Goal: Answer question/provide support: Share knowledge or assist other users

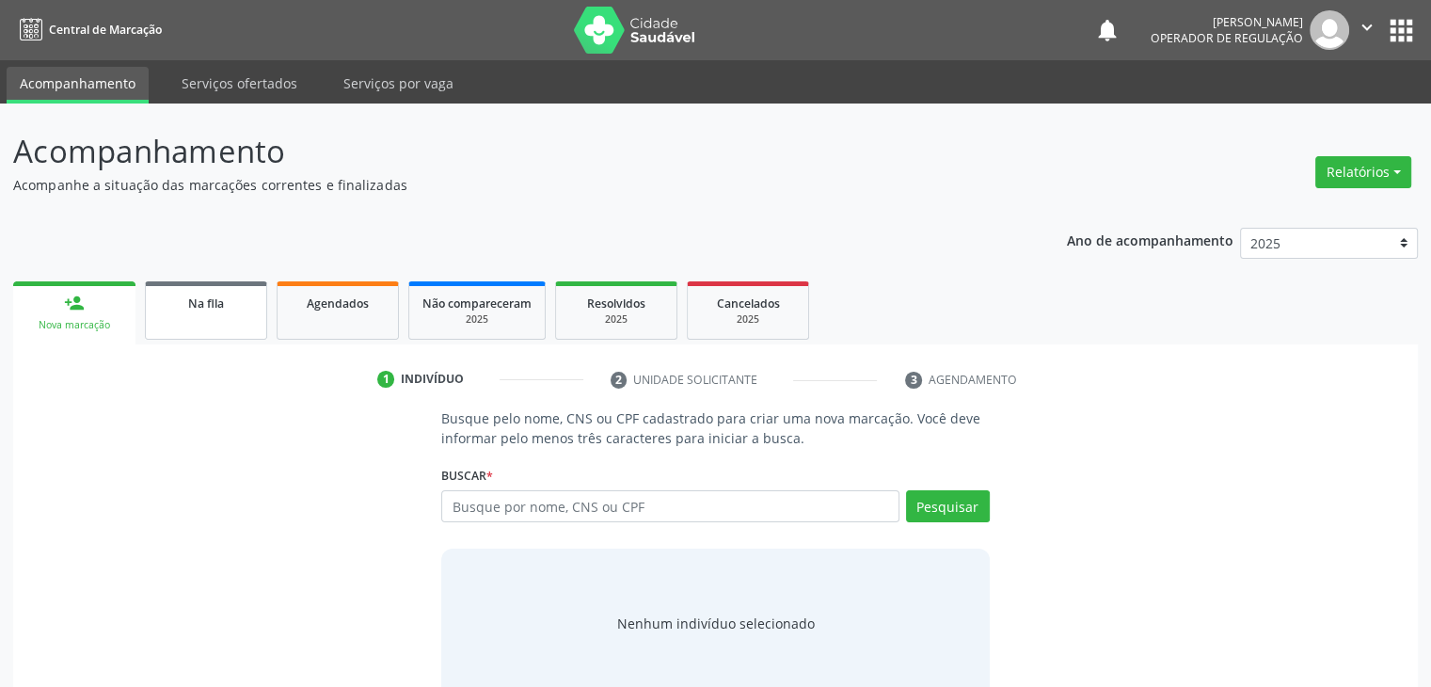
click at [199, 287] on link "Na fila" at bounding box center [206, 310] width 122 height 58
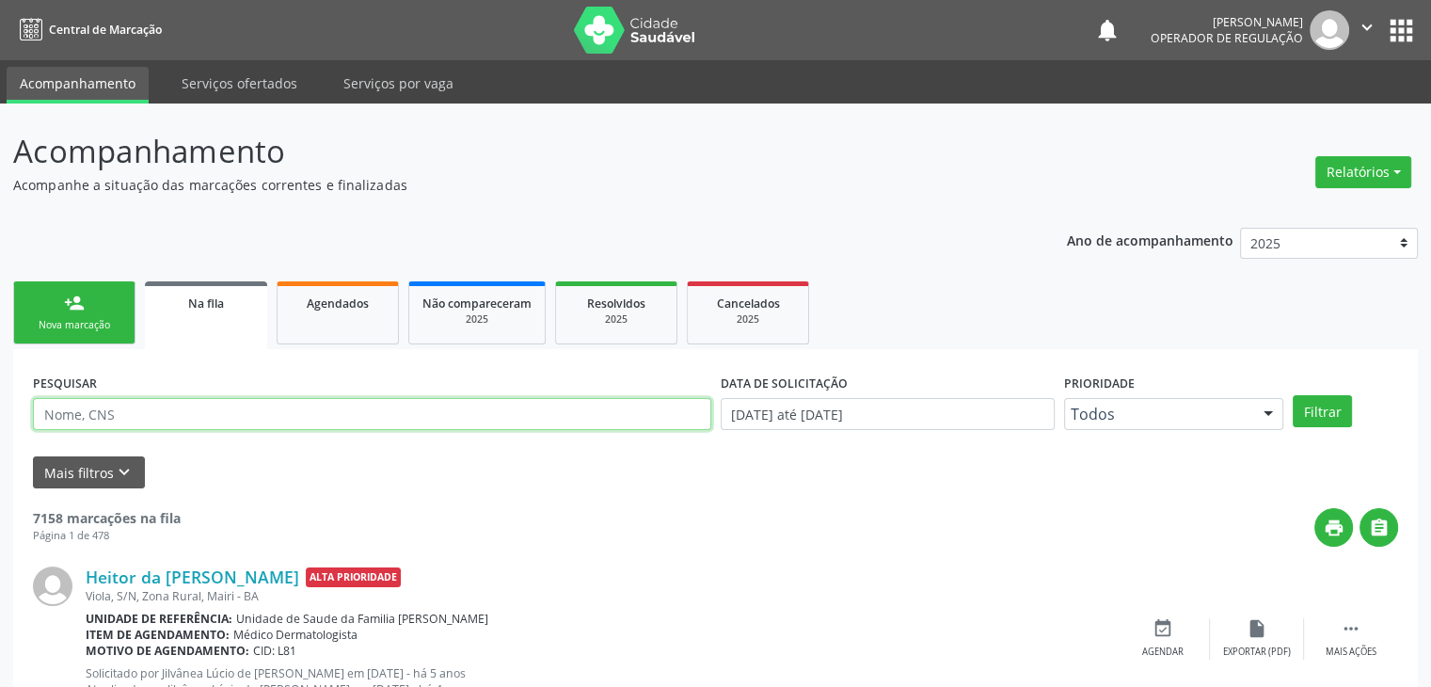
click at [152, 410] on input "text" at bounding box center [372, 414] width 678 height 32
click at [1293, 395] on button "Filtrar" at bounding box center [1322, 411] width 59 height 32
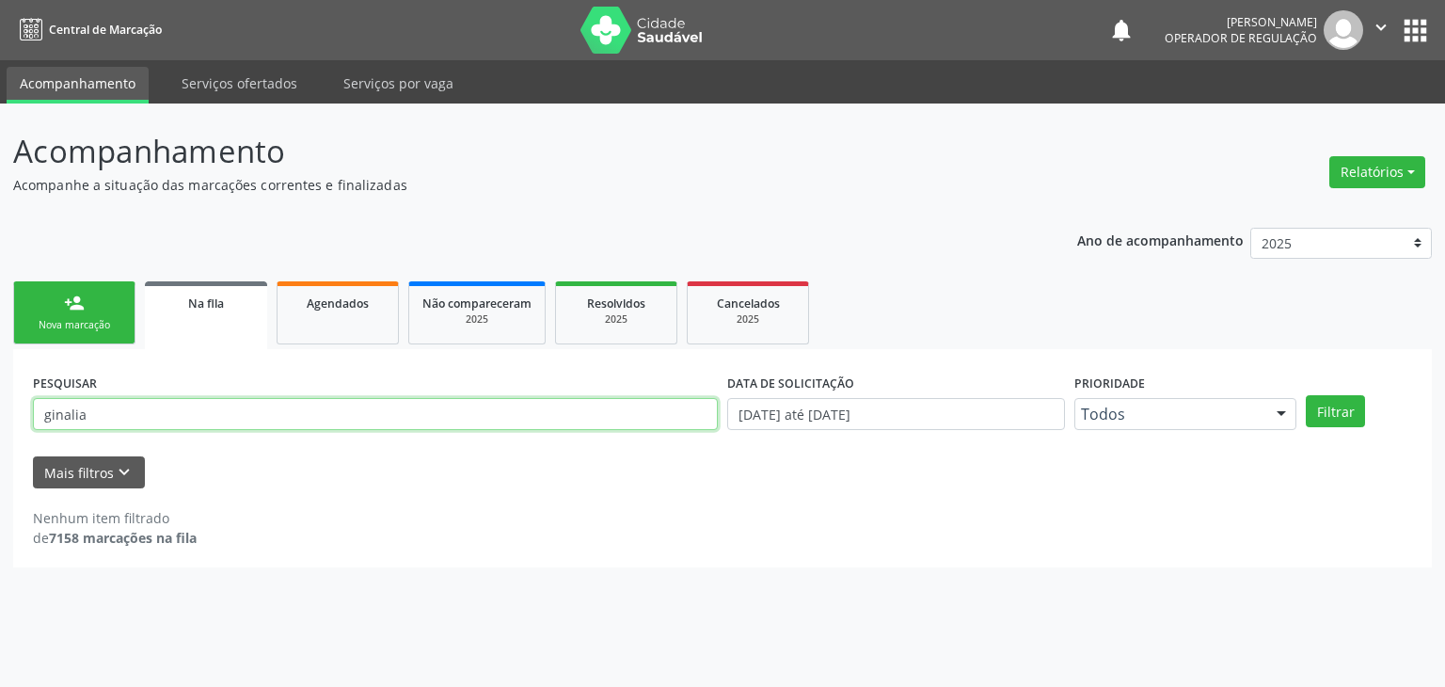
click at [152, 408] on input "ginalia" at bounding box center [375, 414] width 685 height 32
type input "g"
type input "ginalia"
click at [1306, 395] on button "Filtrar" at bounding box center [1335, 411] width 59 height 32
click at [98, 403] on input "ginalia" at bounding box center [375, 414] width 685 height 32
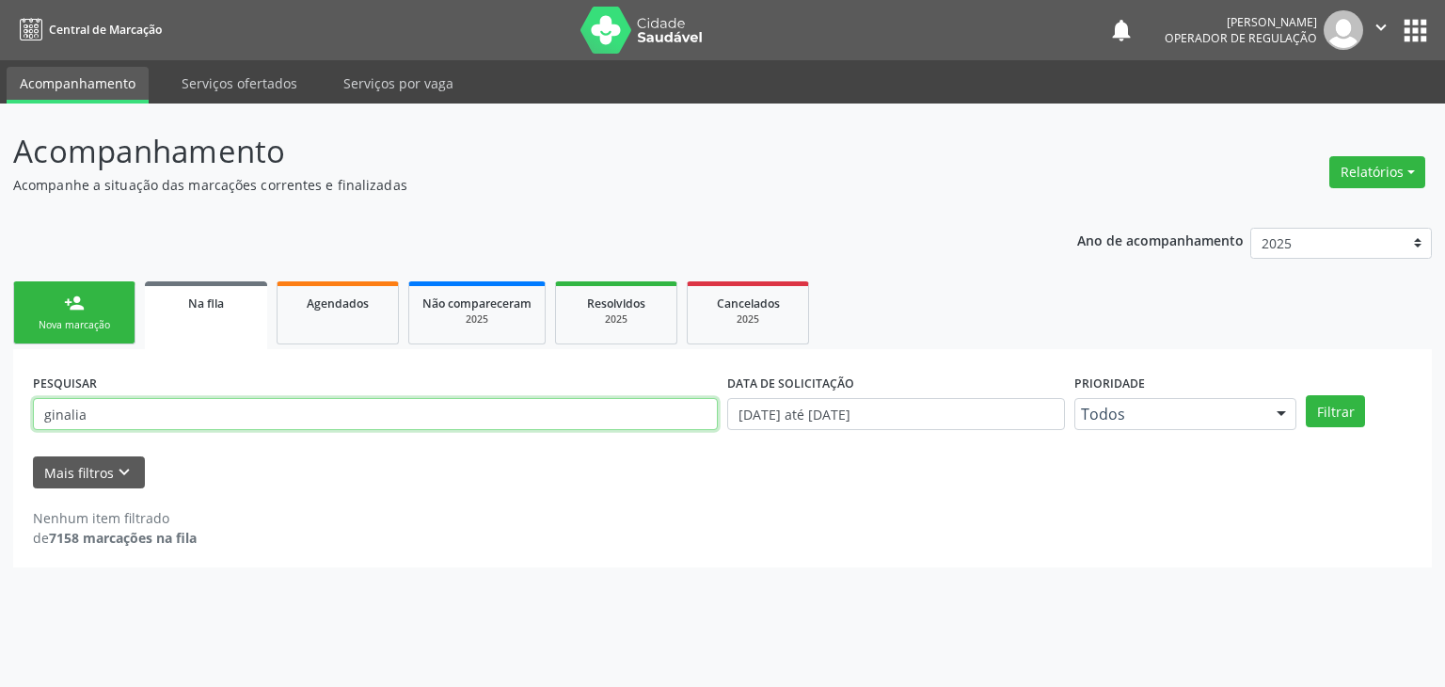
click at [98, 403] on input "ginalia" at bounding box center [375, 414] width 685 height 32
type input "RAFAELA SANTOS"
click at [1306, 395] on button "Filtrar" at bounding box center [1335, 411] width 59 height 32
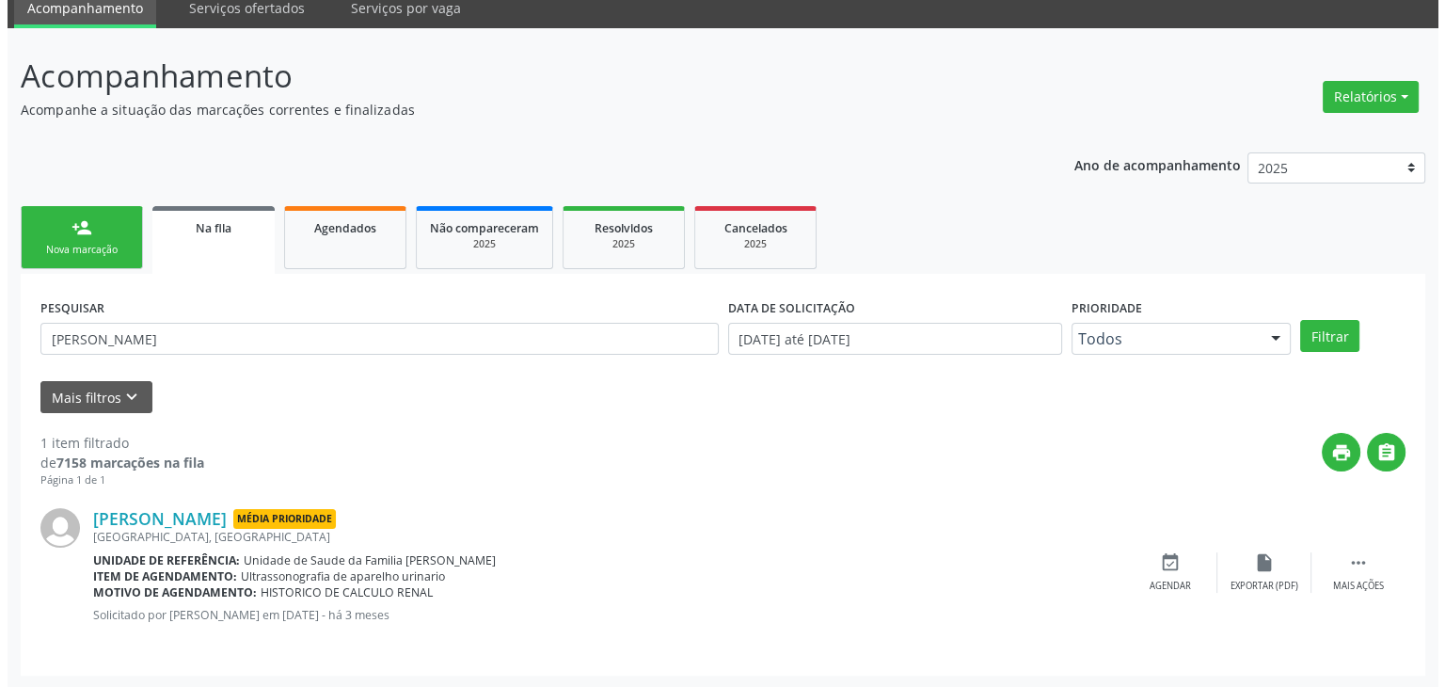
scroll to position [76, 0]
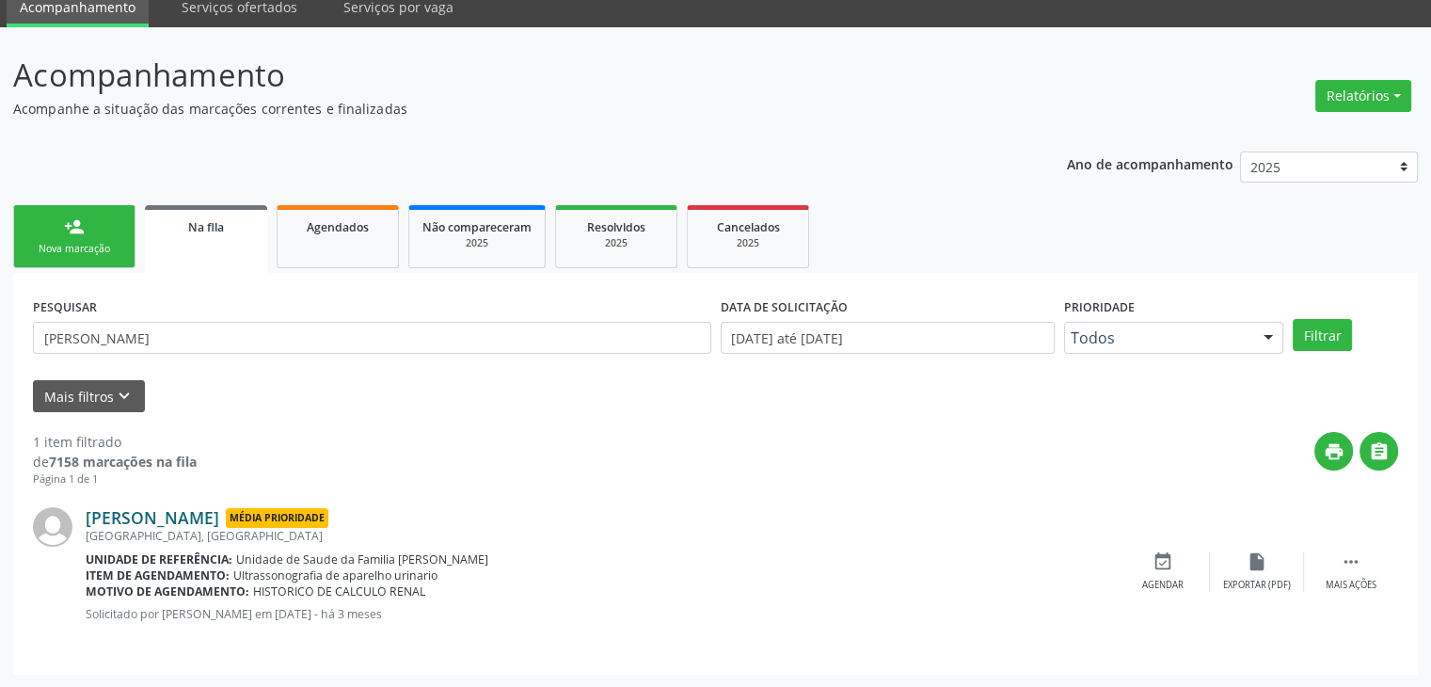
click at [196, 516] on link "Rafaela Santos de Oliveira" at bounding box center [153, 517] width 134 height 21
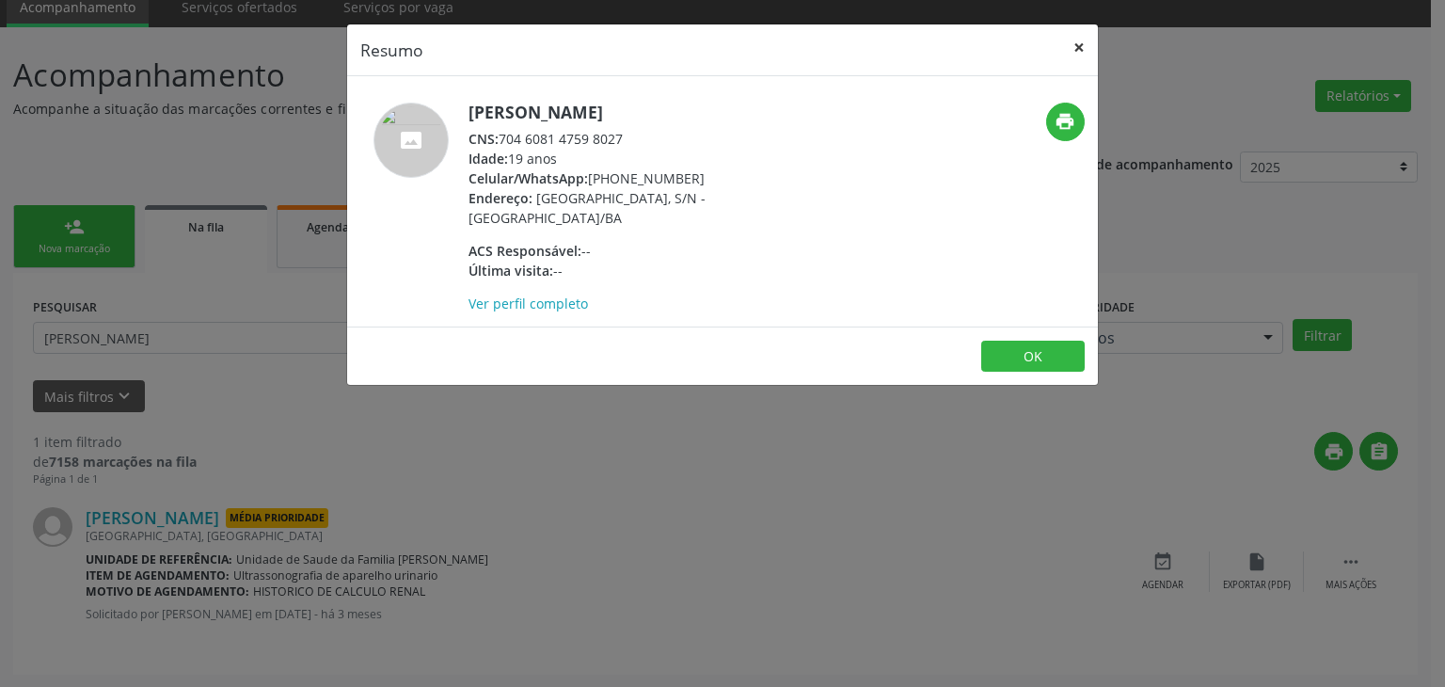
click at [1076, 32] on button "×" at bounding box center [1079, 47] width 38 height 46
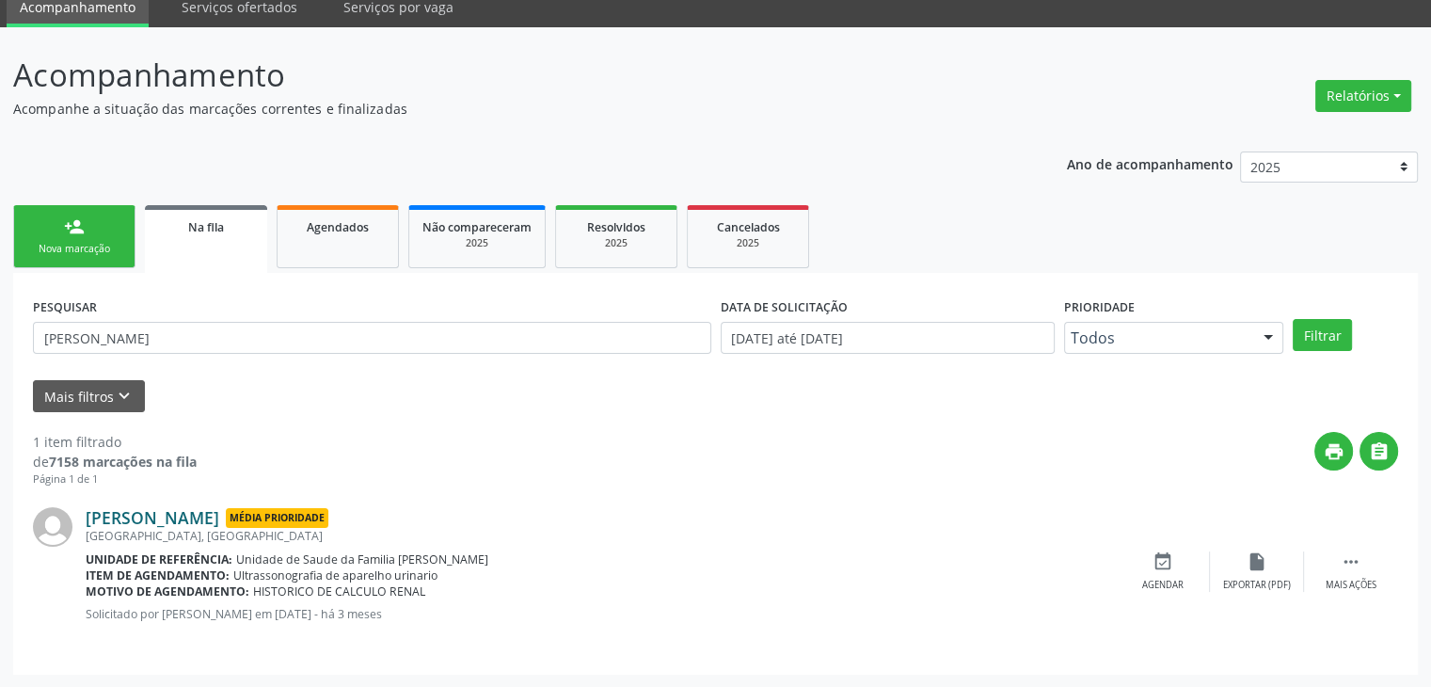
click at [148, 509] on link "Rafaela Santos de Oliveira" at bounding box center [153, 517] width 134 height 21
click at [209, 519] on link "Rafaela Santos de Oliveira" at bounding box center [153, 517] width 134 height 21
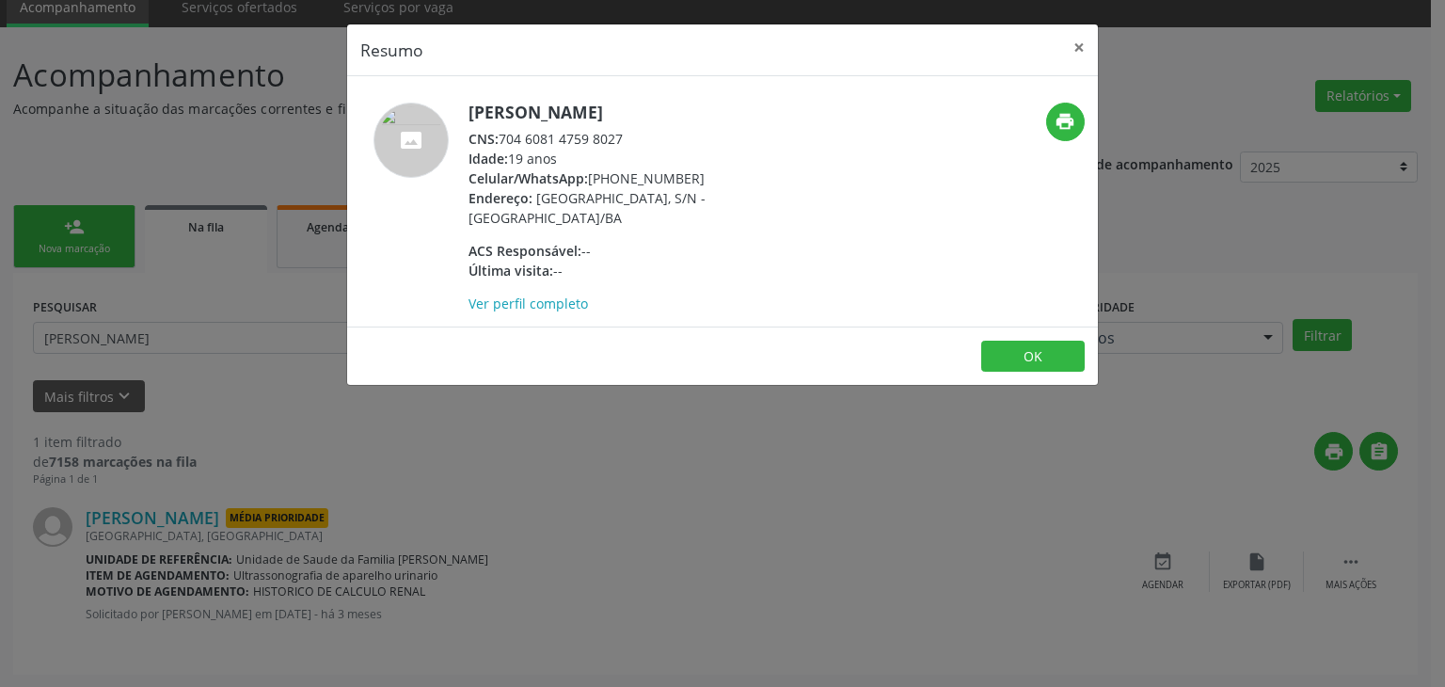
drag, startPoint x: 589, startPoint y: 174, endPoint x: 723, endPoint y: 180, distance: 133.7
click at [723, 180] on div "Celular/WhatsApp: (74) 99808-8205" at bounding box center [652, 178] width 366 height 20
copy div "(74) 99808-8205"
click at [1088, 39] on button "×" at bounding box center [1079, 47] width 38 height 46
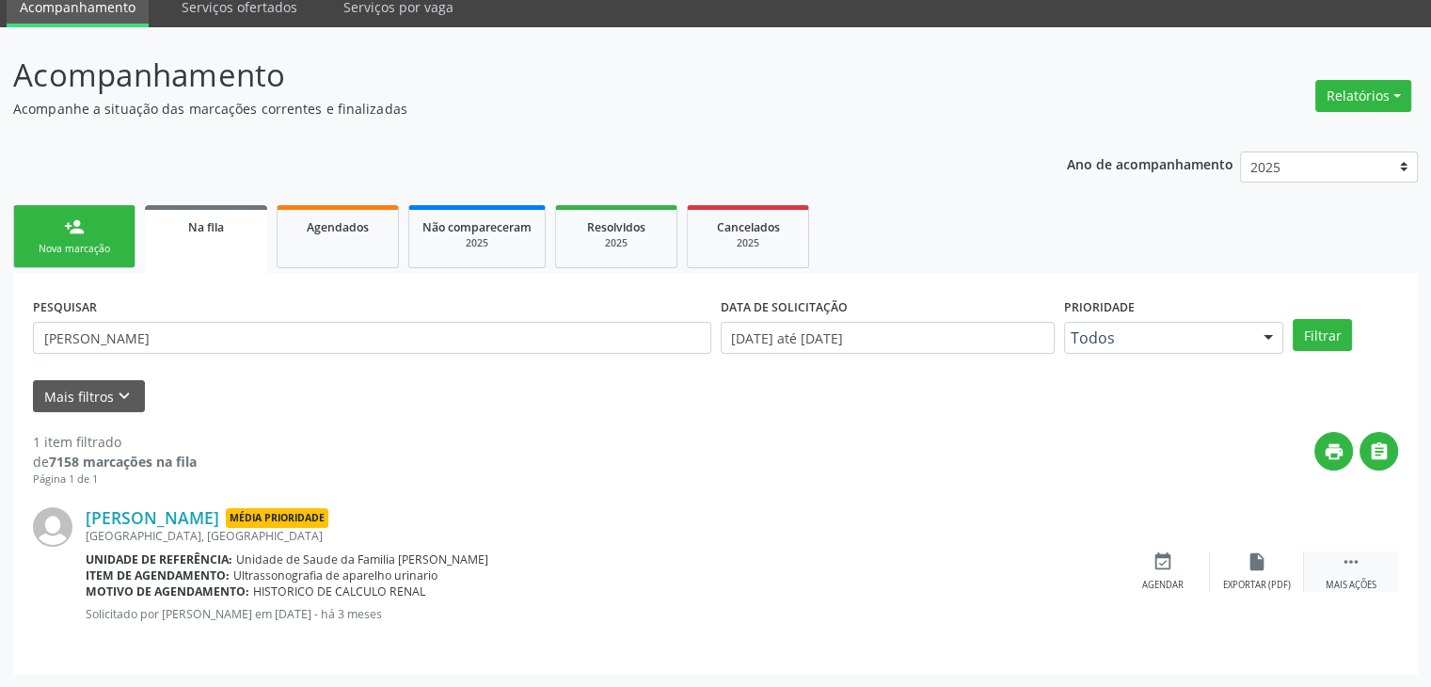
click at [1340, 579] on div "Mais ações" at bounding box center [1351, 585] width 51 height 13
click at [1182, 565] on div "cancel Cancelar" at bounding box center [1163, 571] width 94 height 40
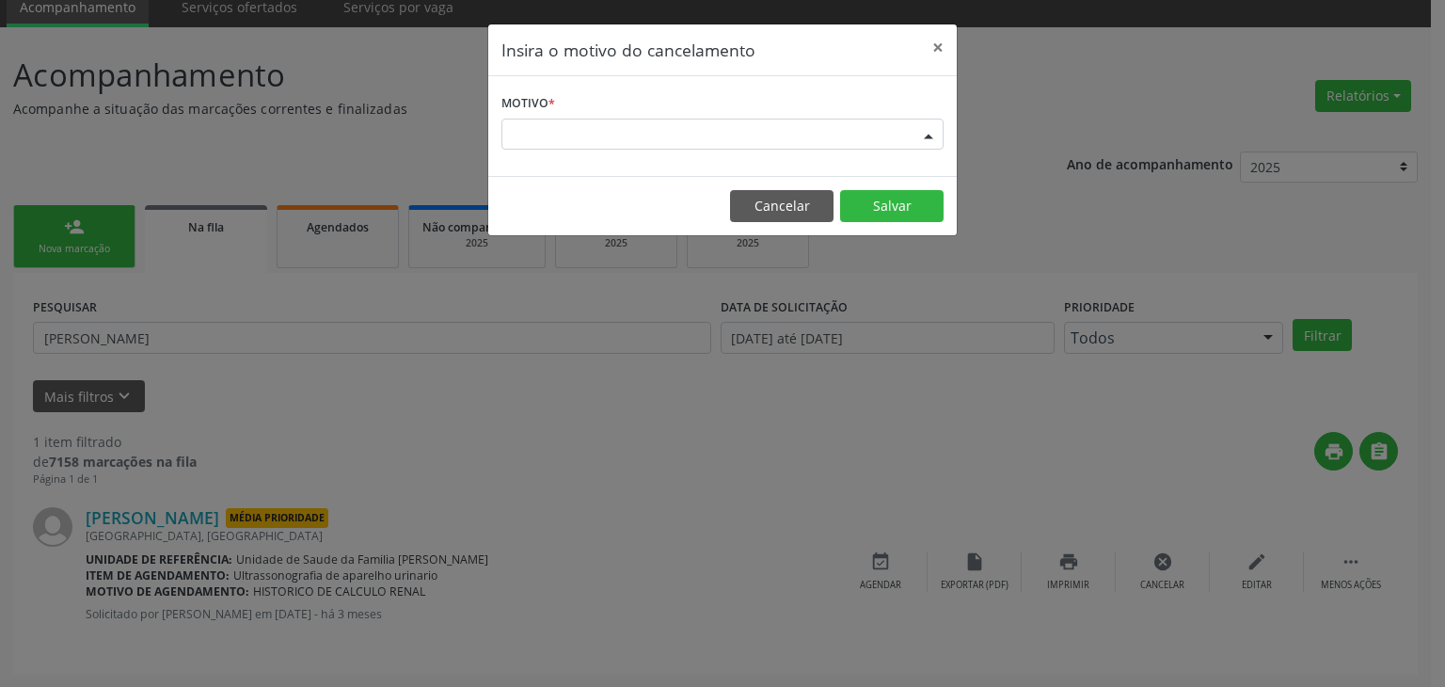
click at [697, 134] on div "Escolha o motivo" at bounding box center [722, 135] width 442 height 32
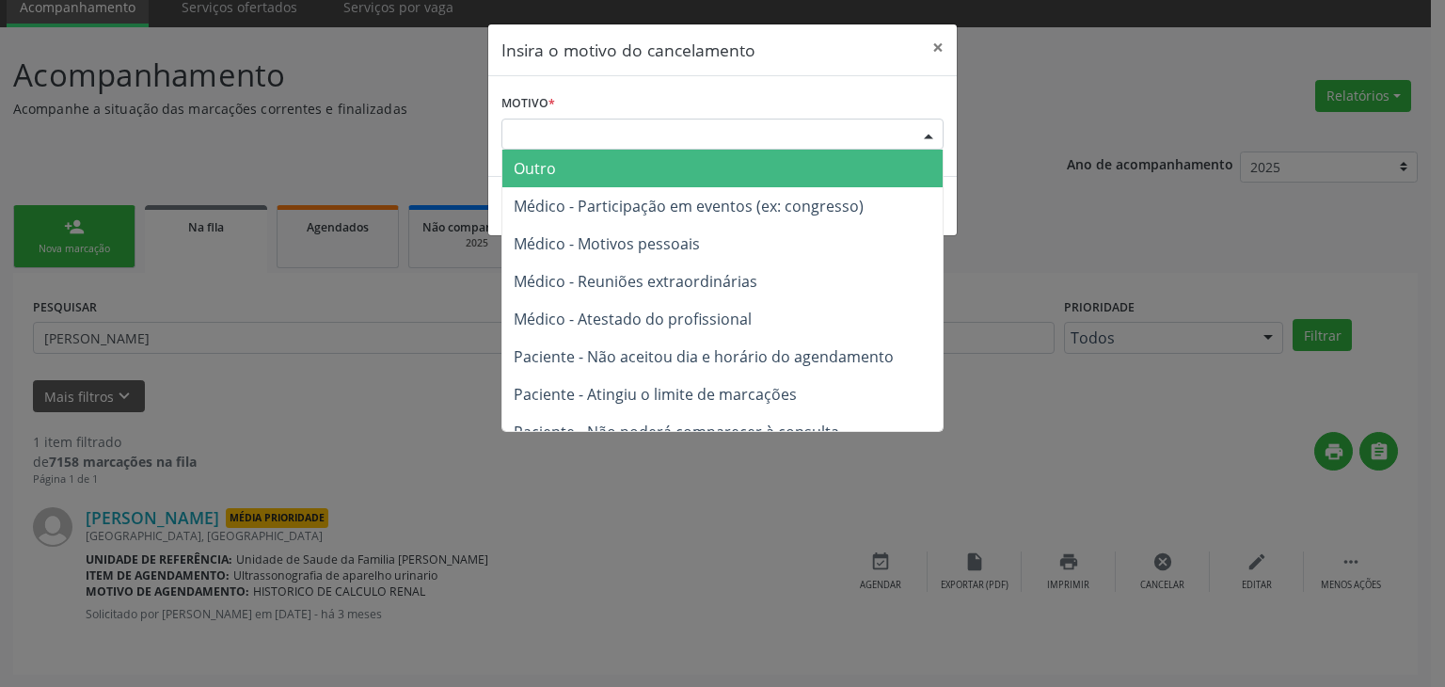
click at [637, 175] on span "Outro" at bounding box center [722, 169] width 440 height 38
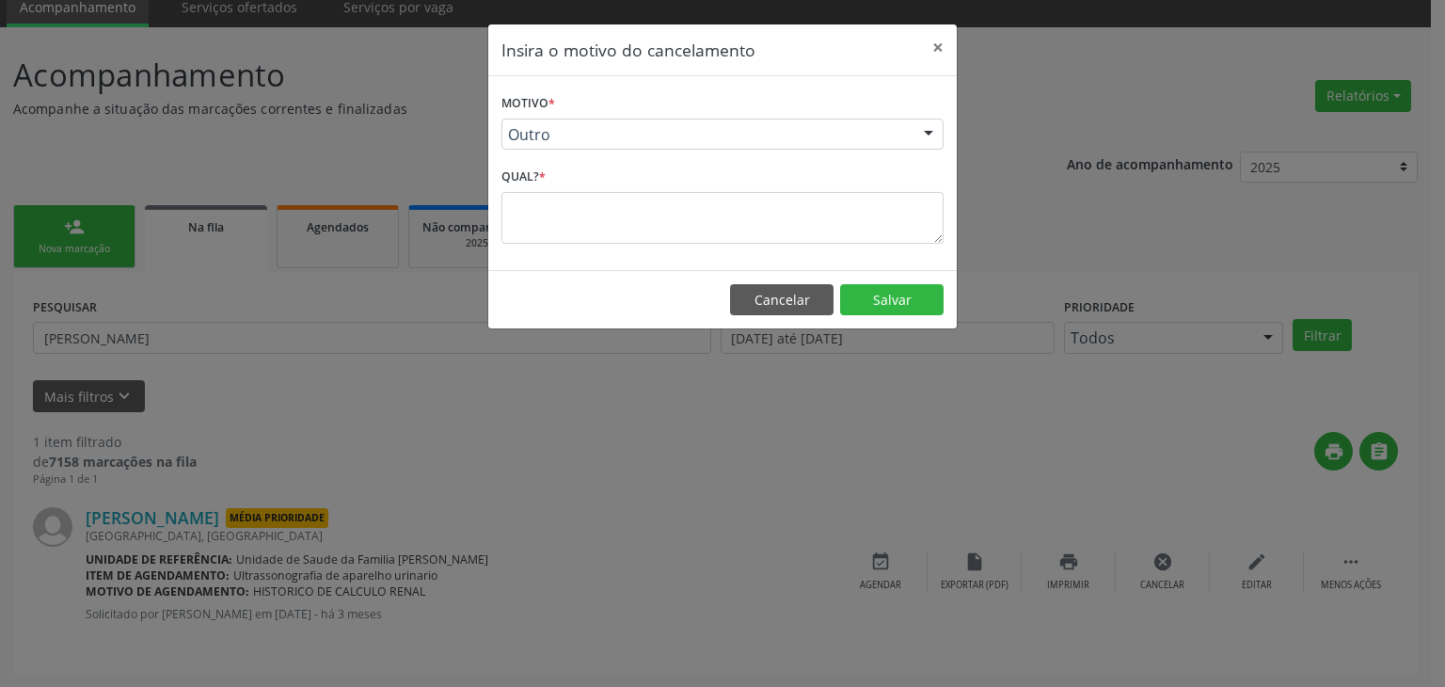
click at [592, 249] on div "Motivo * Outro Outro Médico - Participação em eventos (ex: congresso) Médico - …" at bounding box center [722, 173] width 469 height 194
click at [589, 240] on textarea at bounding box center [722, 218] width 442 height 52
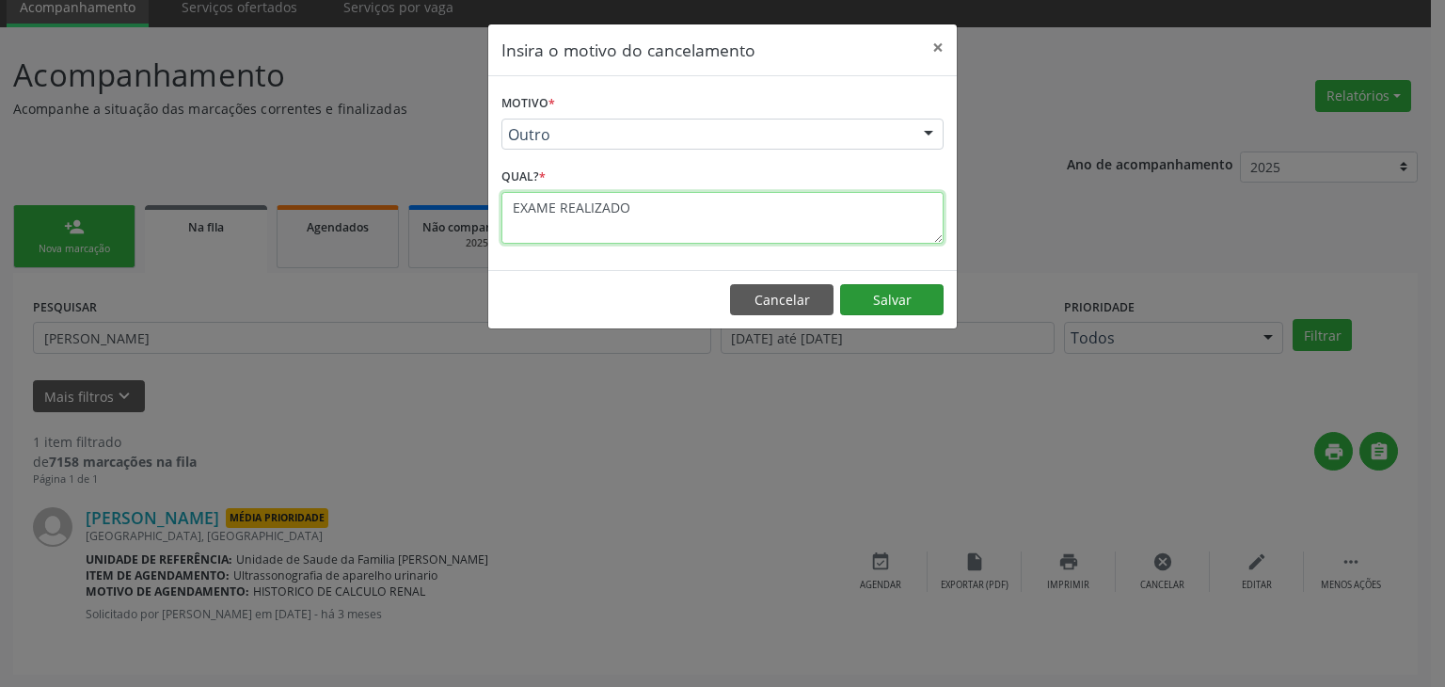
type textarea "EXAME REALIZADO"
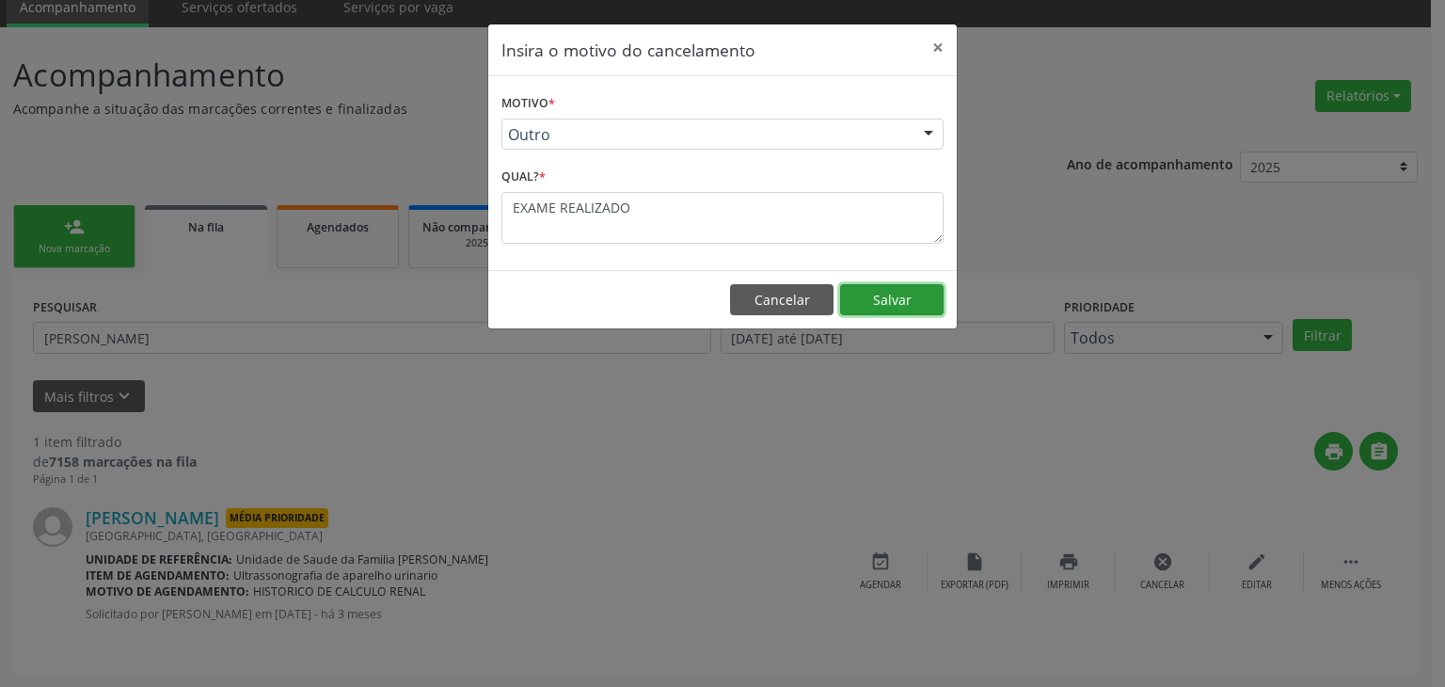
click at [921, 302] on button "Salvar" at bounding box center [891, 300] width 103 height 32
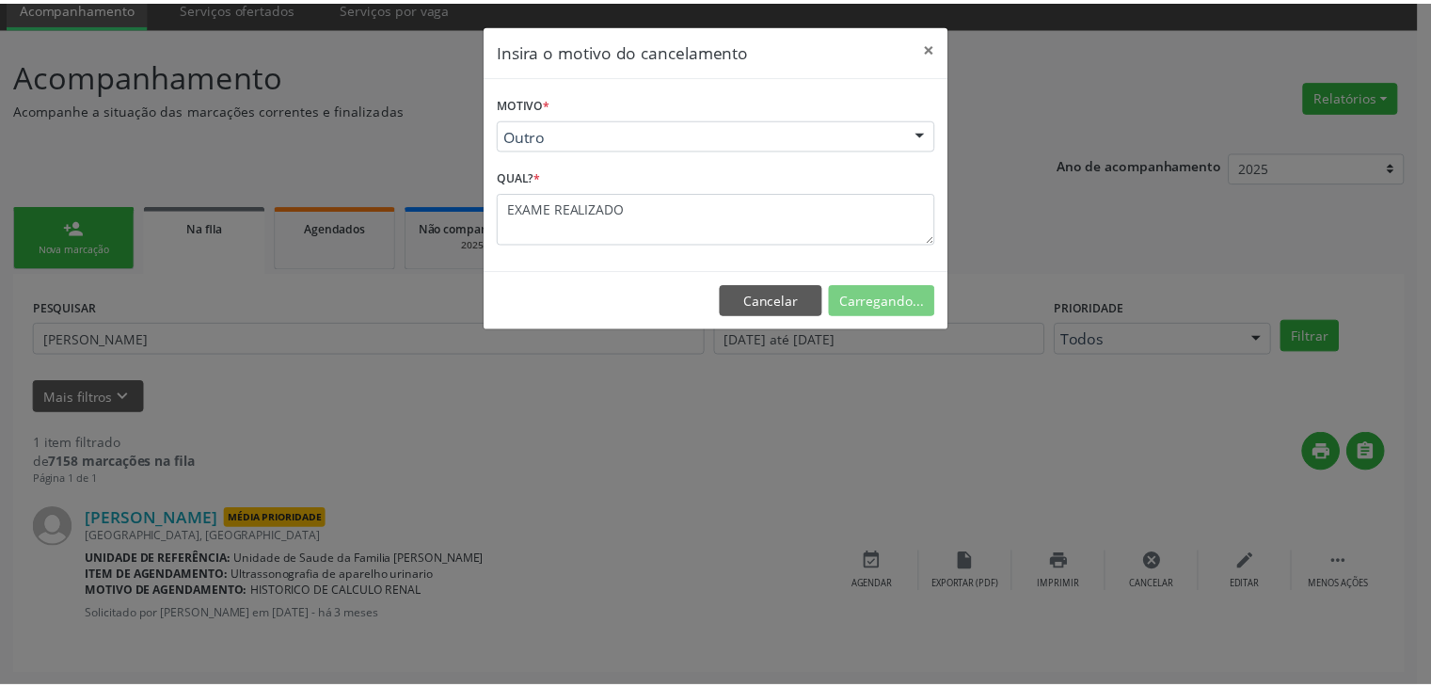
scroll to position [0, 0]
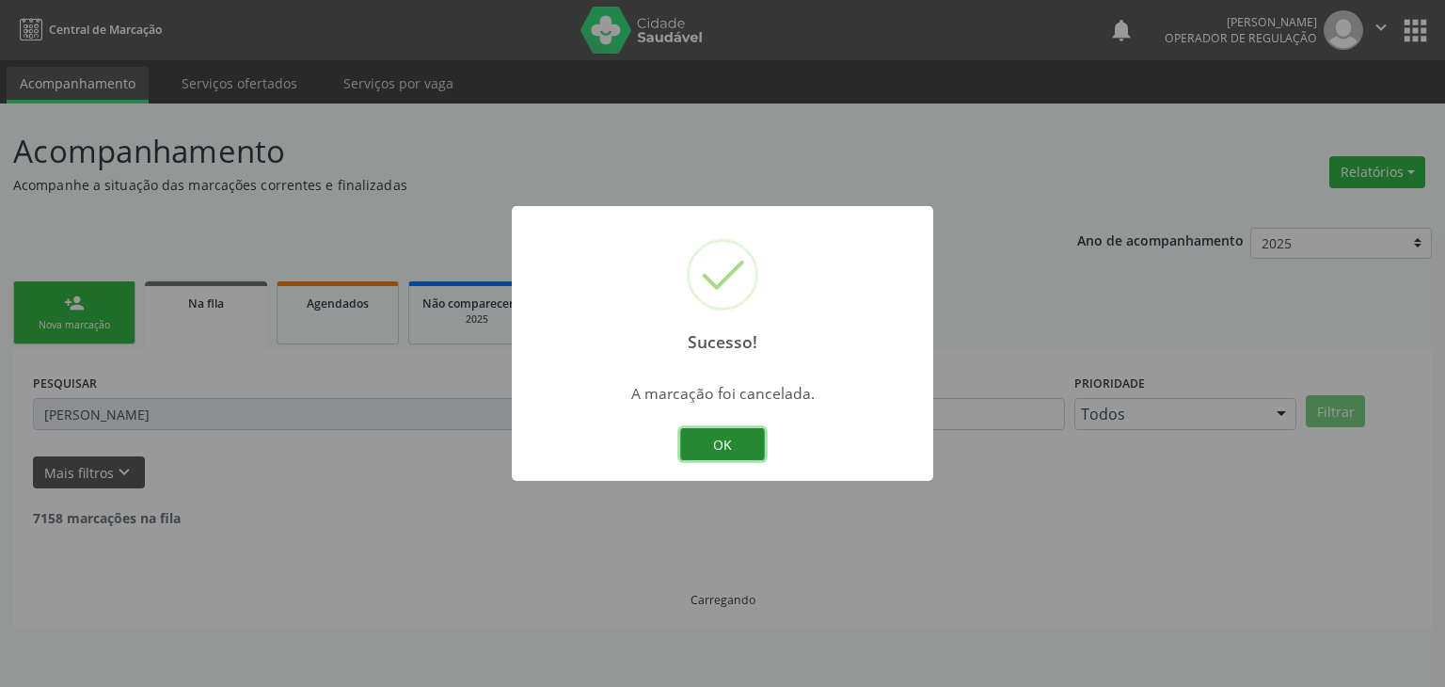
click at [734, 445] on button "OK" at bounding box center [722, 444] width 85 height 32
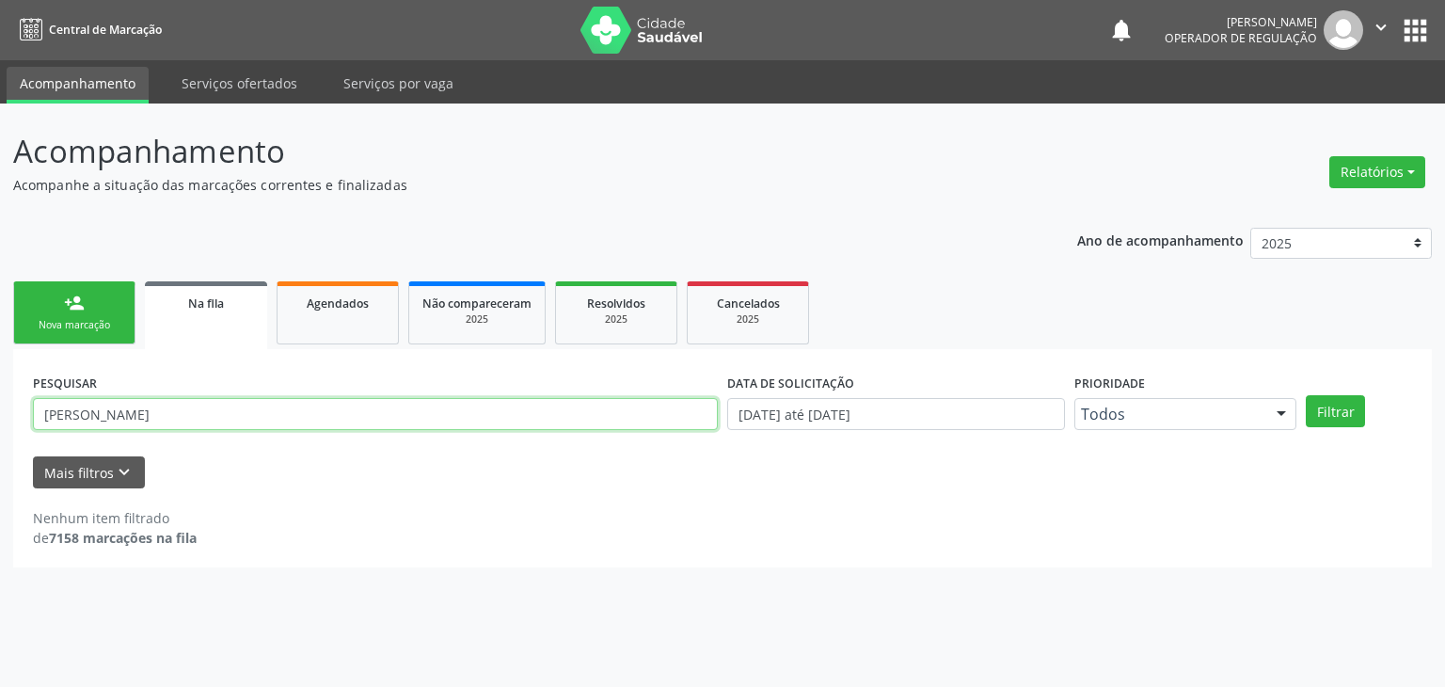
click at [212, 422] on input "RAFAELA SANTOS" at bounding box center [375, 414] width 685 height 32
type input "R"
click at [1306, 395] on button "Filtrar" at bounding box center [1335, 411] width 59 height 32
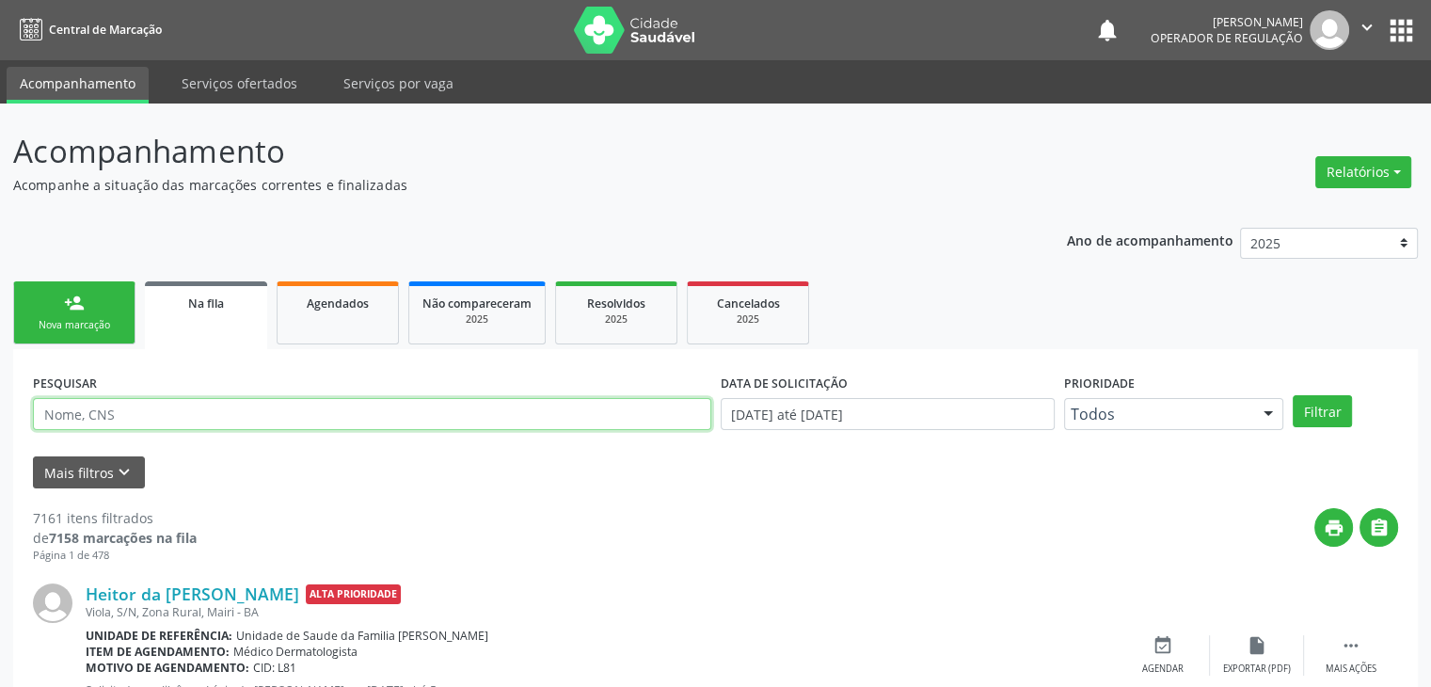
click at [184, 410] on input "text" at bounding box center [372, 414] width 678 height 32
type input "ELISABETE FRANCISCO"
click at [1293, 395] on button "Filtrar" at bounding box center [1322, 411] width 59 height 32
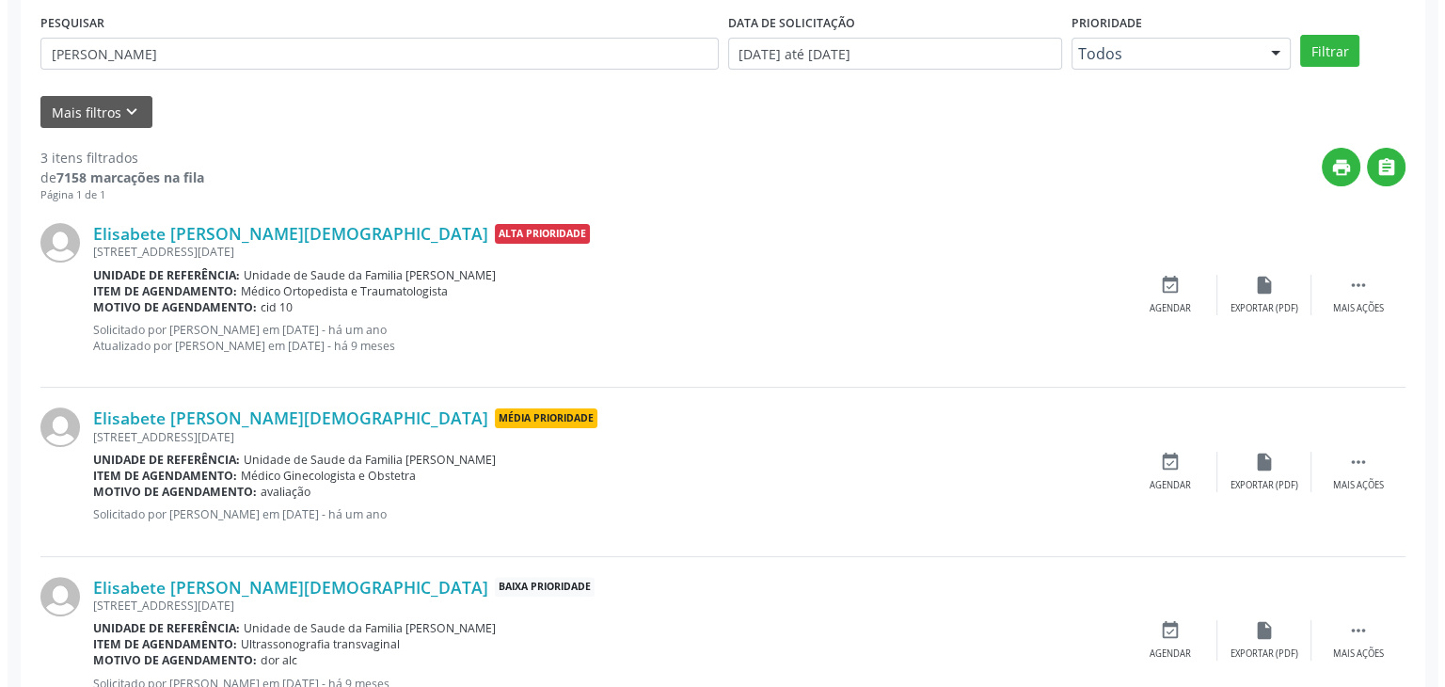
scroll to position [429, 0]
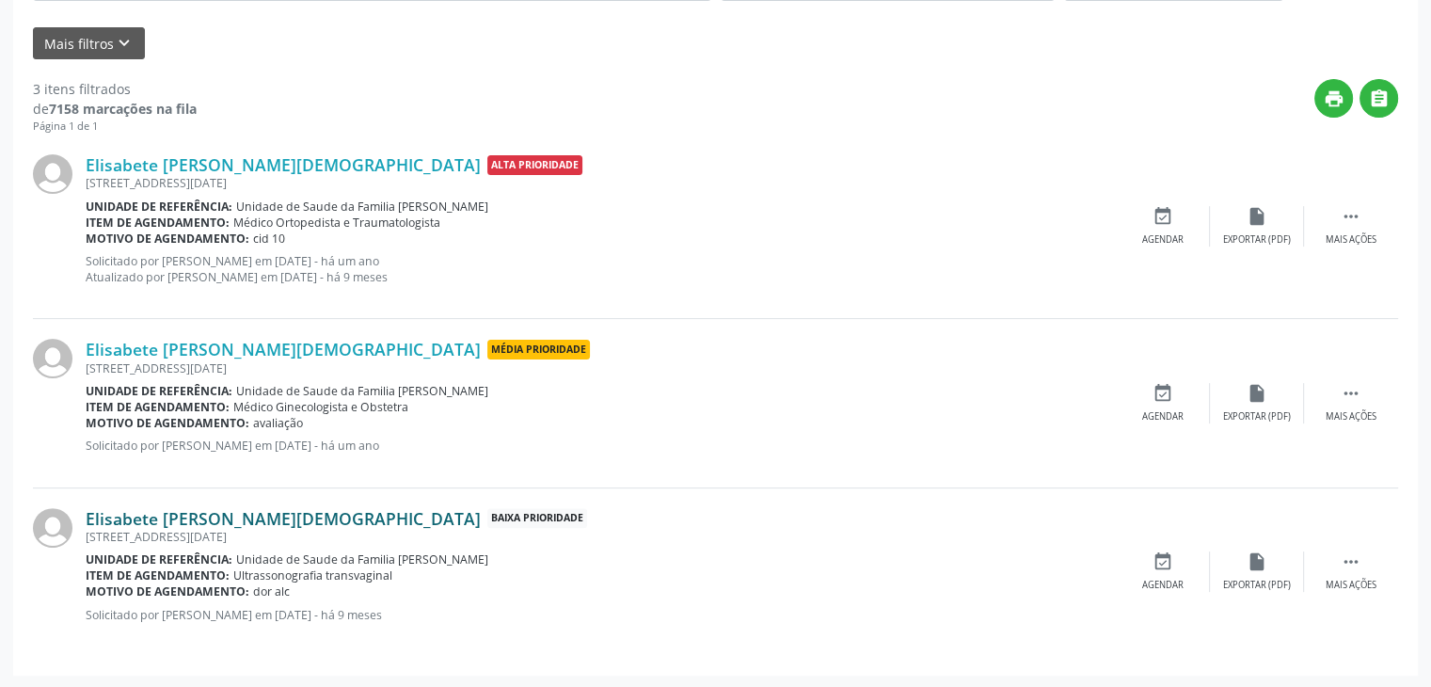
click at [173, 517] on link "Elisabete Francisco de Jesus" at bounding box center [283, 518] width 395 height 21
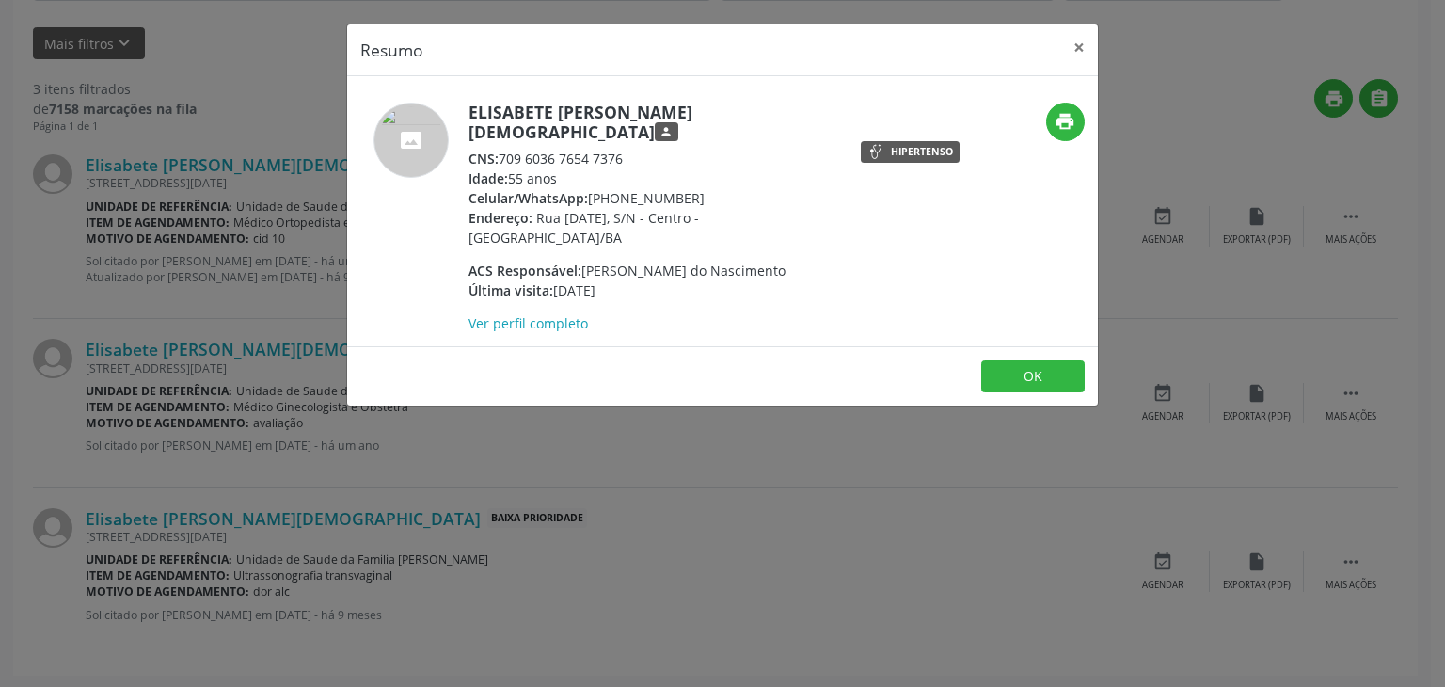
drag, startPoint x: 591, startPoint y: 180, endPoint x: 692, endPoint y: 178, distance: 101.6
click at [692, 188] on div "Celular/WhatsApp: (74) 99801-9410" at bounding box center [652, 198] width 366 height 20
copy div "(74) 99801-9410"
click at [1086, 46] on button "×" at bounding box center [1079, 47] width 38 height 46
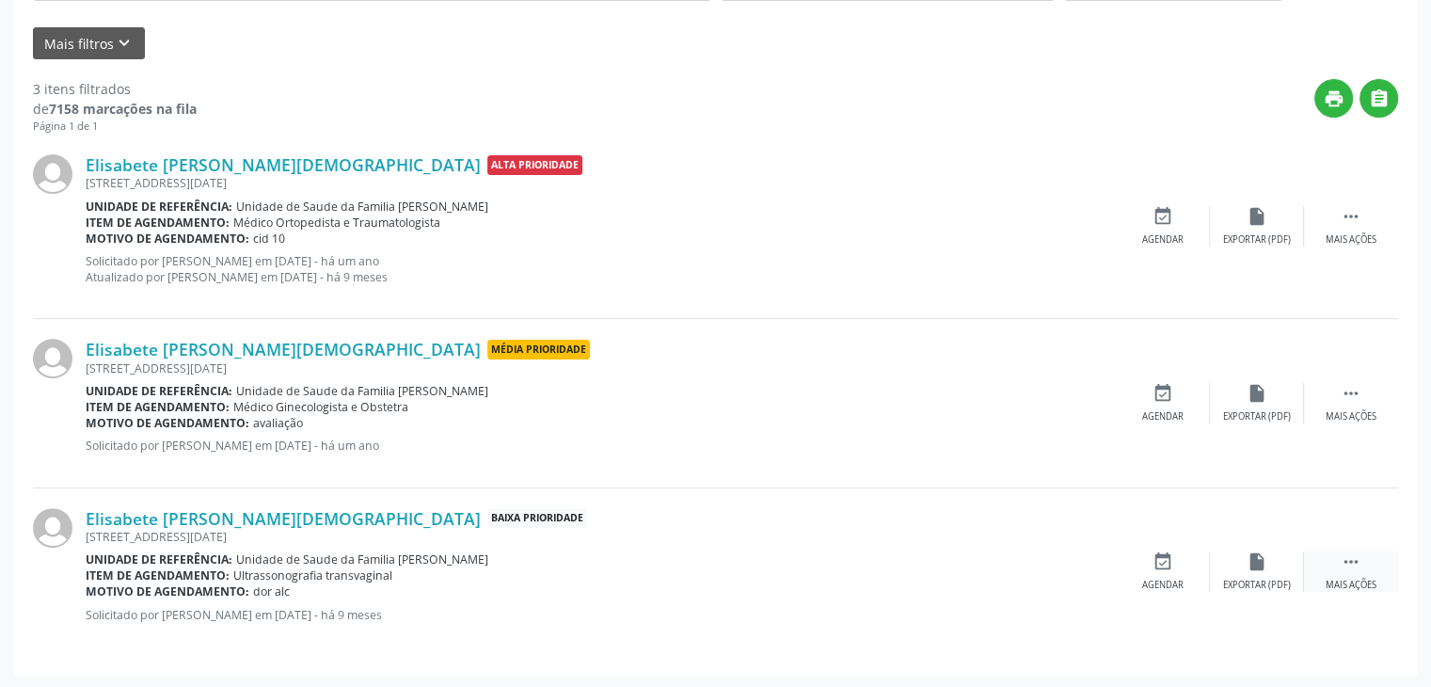
click at [1359, 582] on div "Mais ações" at bounding box center [1351, 585] width 51 height 13
click at [1154, 551] on icon "cancel" at bounding box center [1163, 561] width 21 height 21
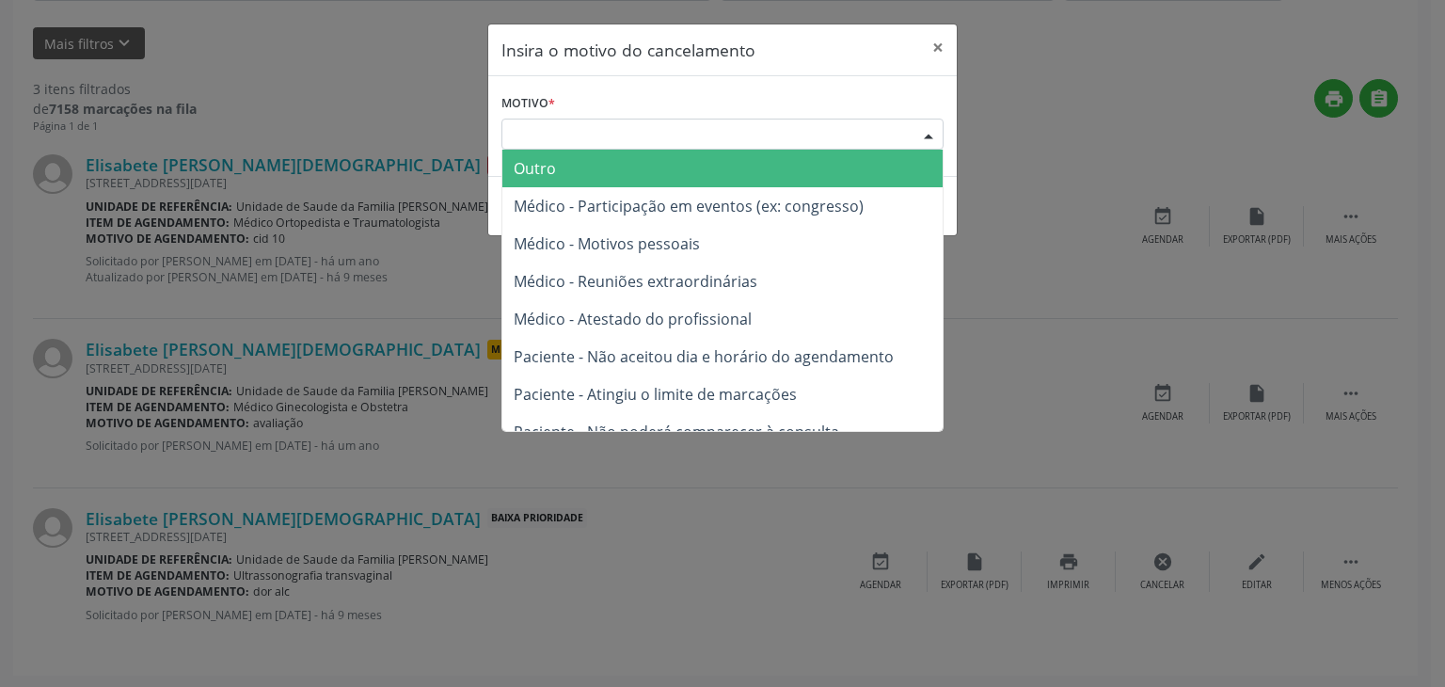
click at [608, 143] on div "Escolha o motivo" at bounding box center [722, 135] width 442 height 32
click at [576, 168] on span "Outro" at bounding box center [722, 169] width 440 height 38
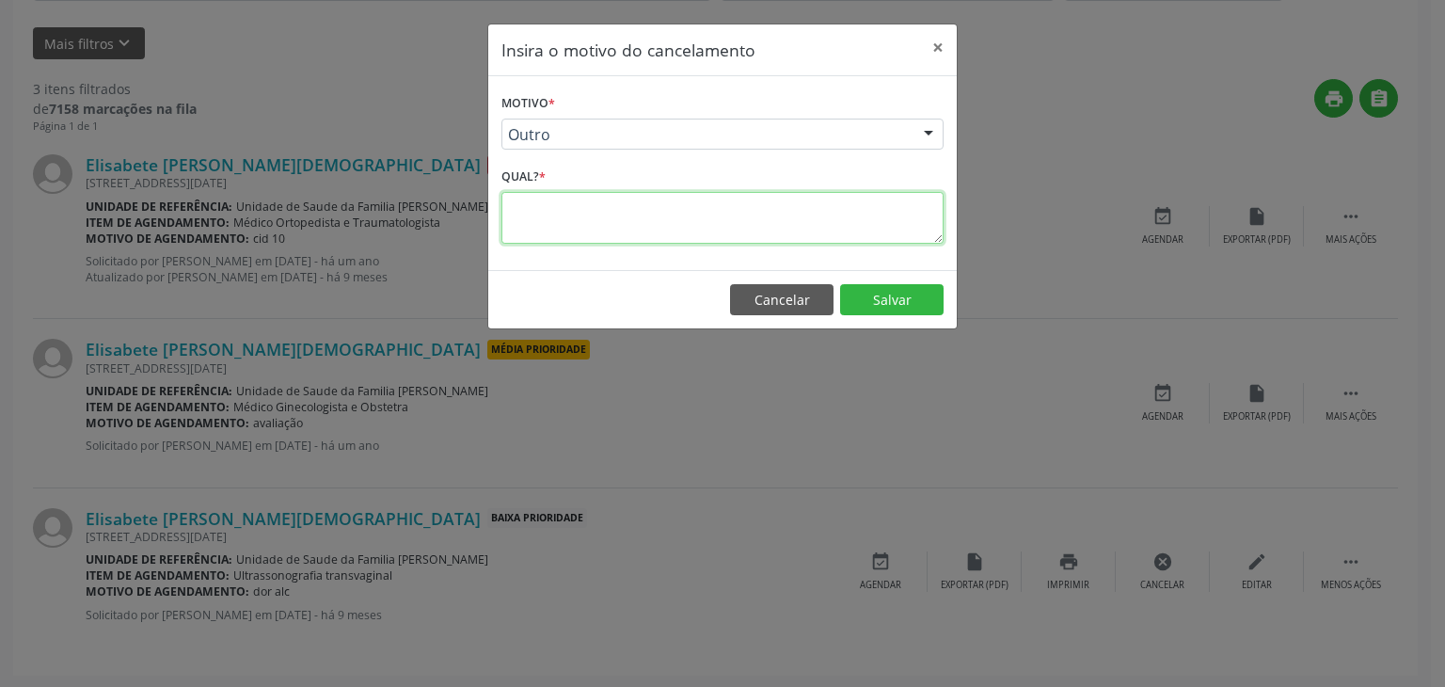
click at [553, 225] on textarea at bounding box center [722, 218] width 442 height 52
type textarea "EXAME REALIZADO"
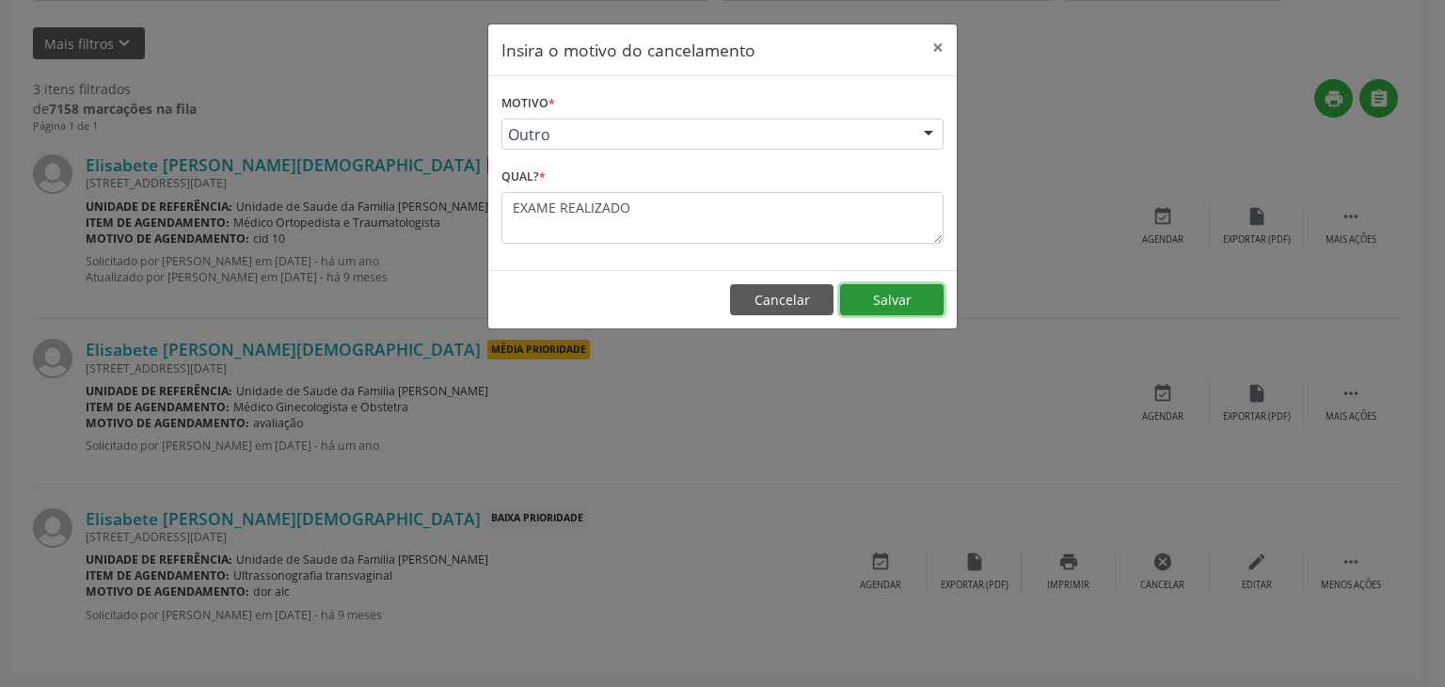
click at [878, 287] on button "Salvar" at bounding box center [891, 300] width 103 height 32
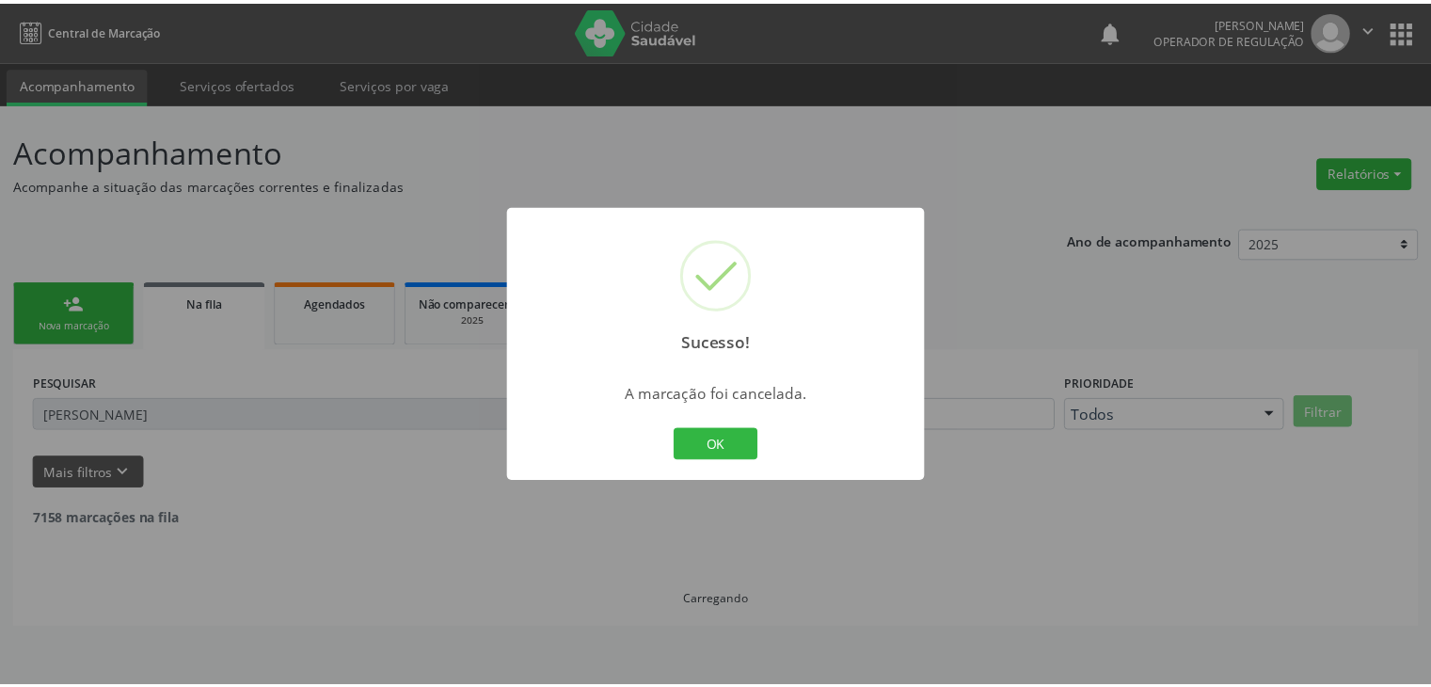
scroll to position [0, 0]
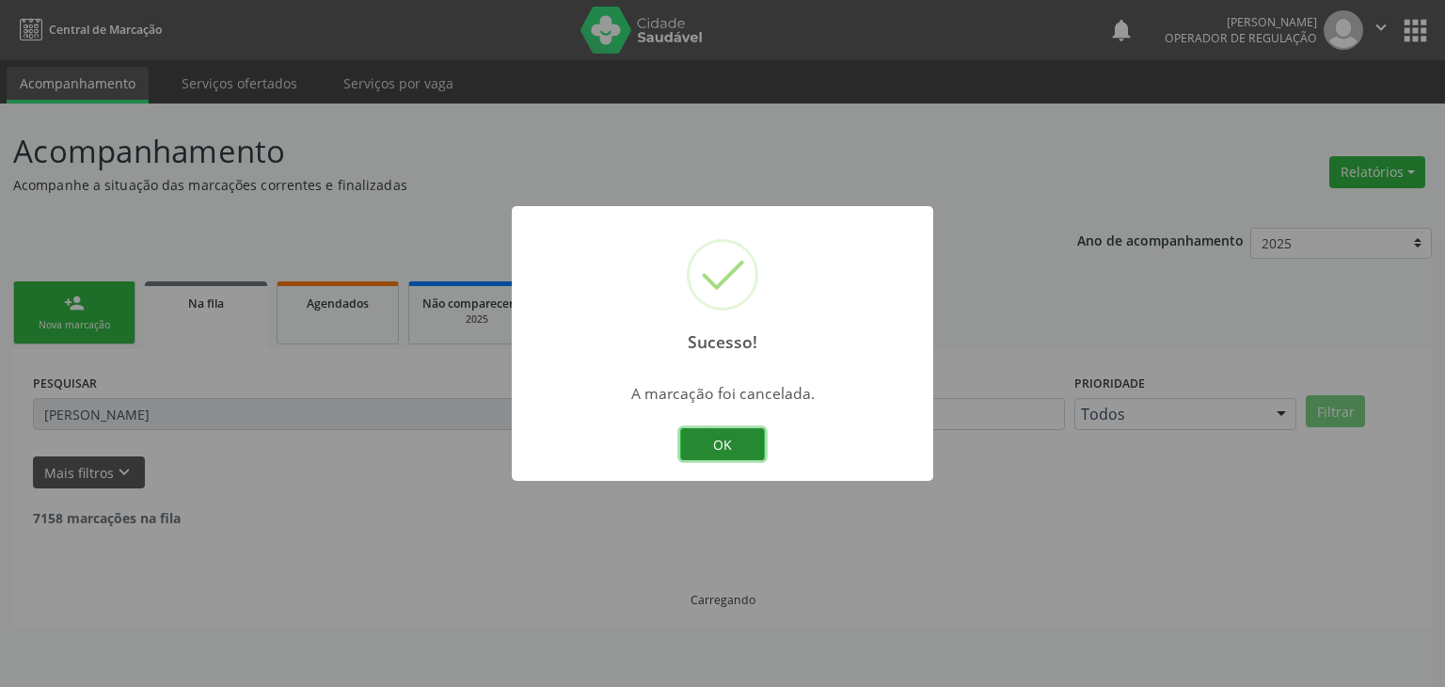
click at [707, 445] on button "OK" at bounding box center [722, 444] width 85 height 32
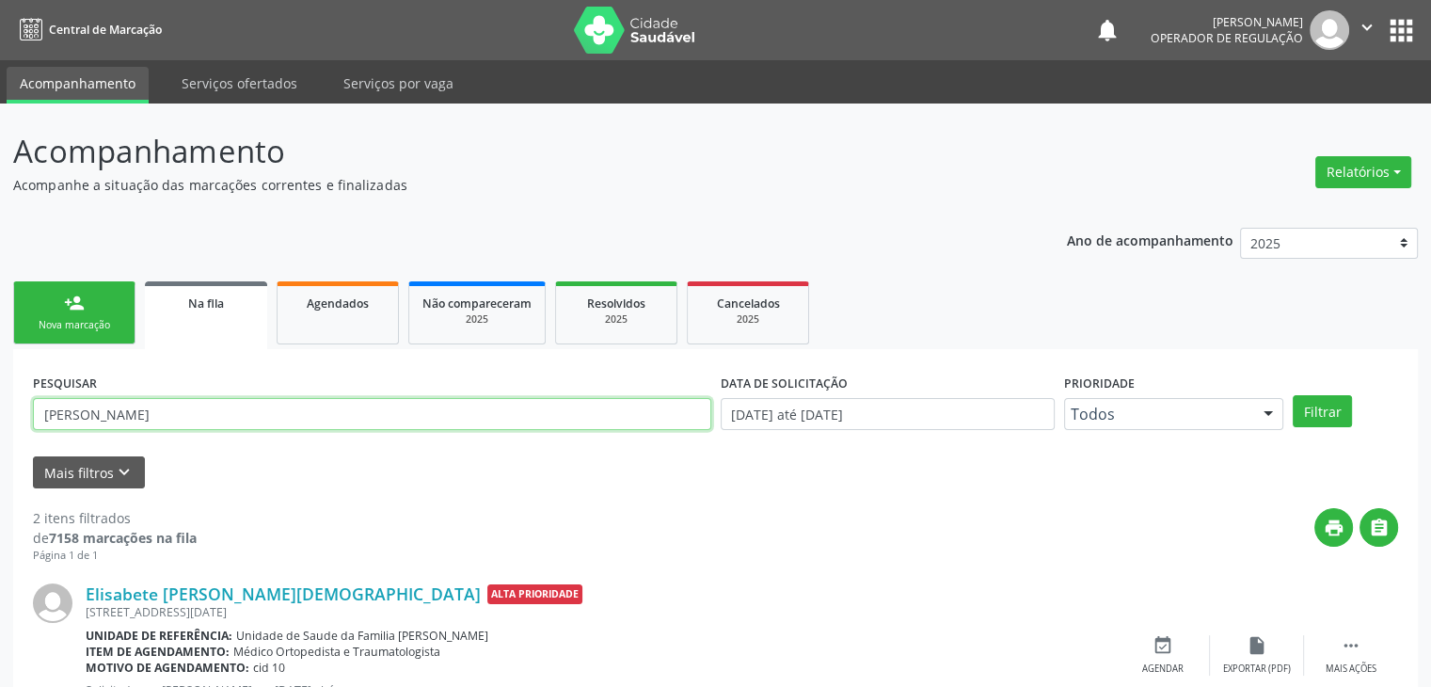
click at [326, 423] on input "ELISABETE FRANCISCO" at bounding box center [372, 414] width 678 height 32
click at [205, 413] on input "ELISABETE FRANCISCO" at bounding box center [372, 414] width 678 height 32
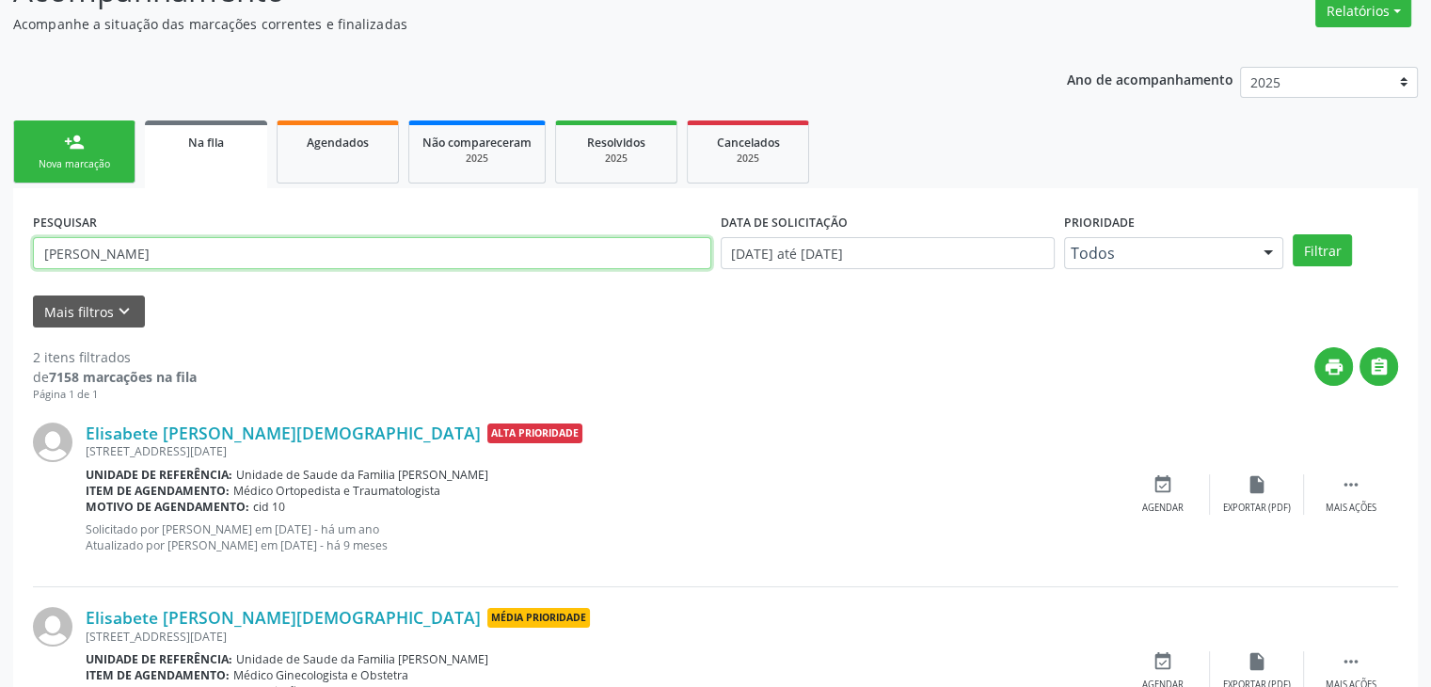
scroll to position [261, 0]
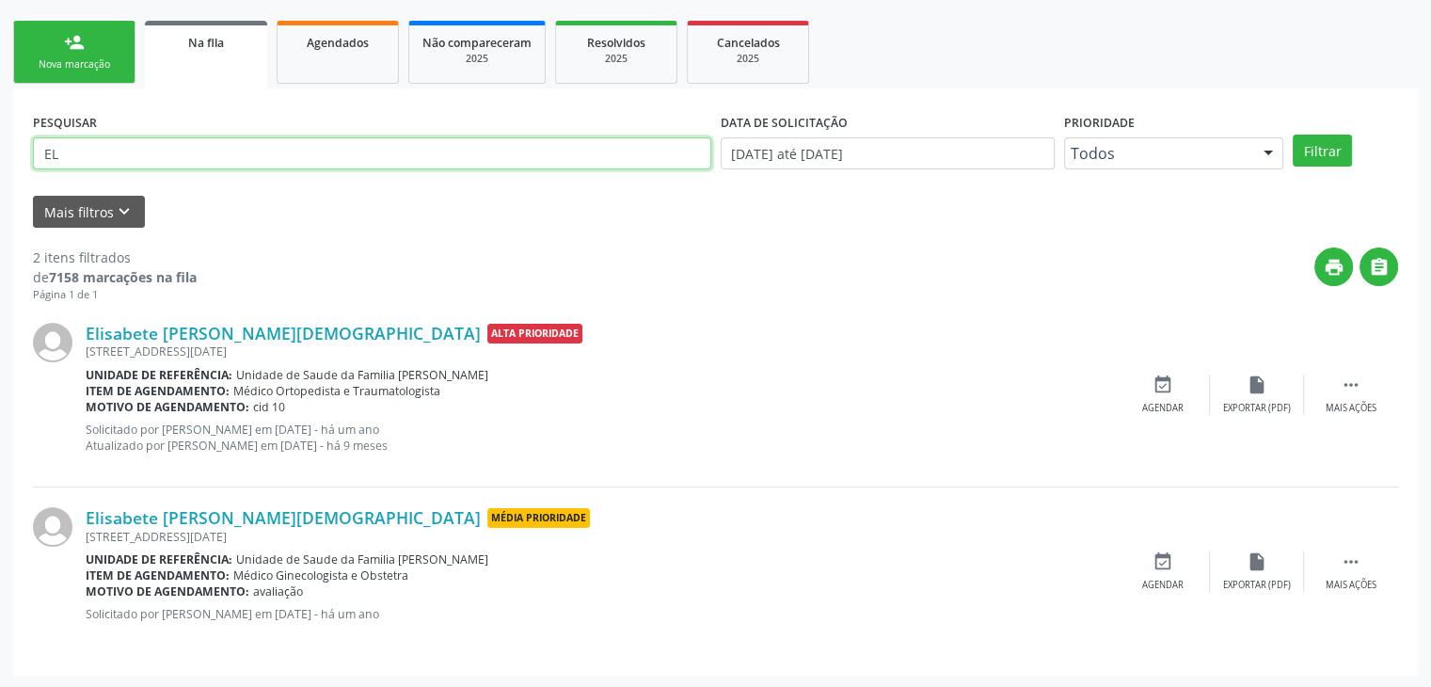
type input "E"
click at [129, 155] on input "text" at bounding box center [372, 153] width 678 height 32
type input "w"
type input "silvaneide santos"
click at [1293, 135] on button "Filtrar" at bounding box center [1322, 151] width 59 height 32
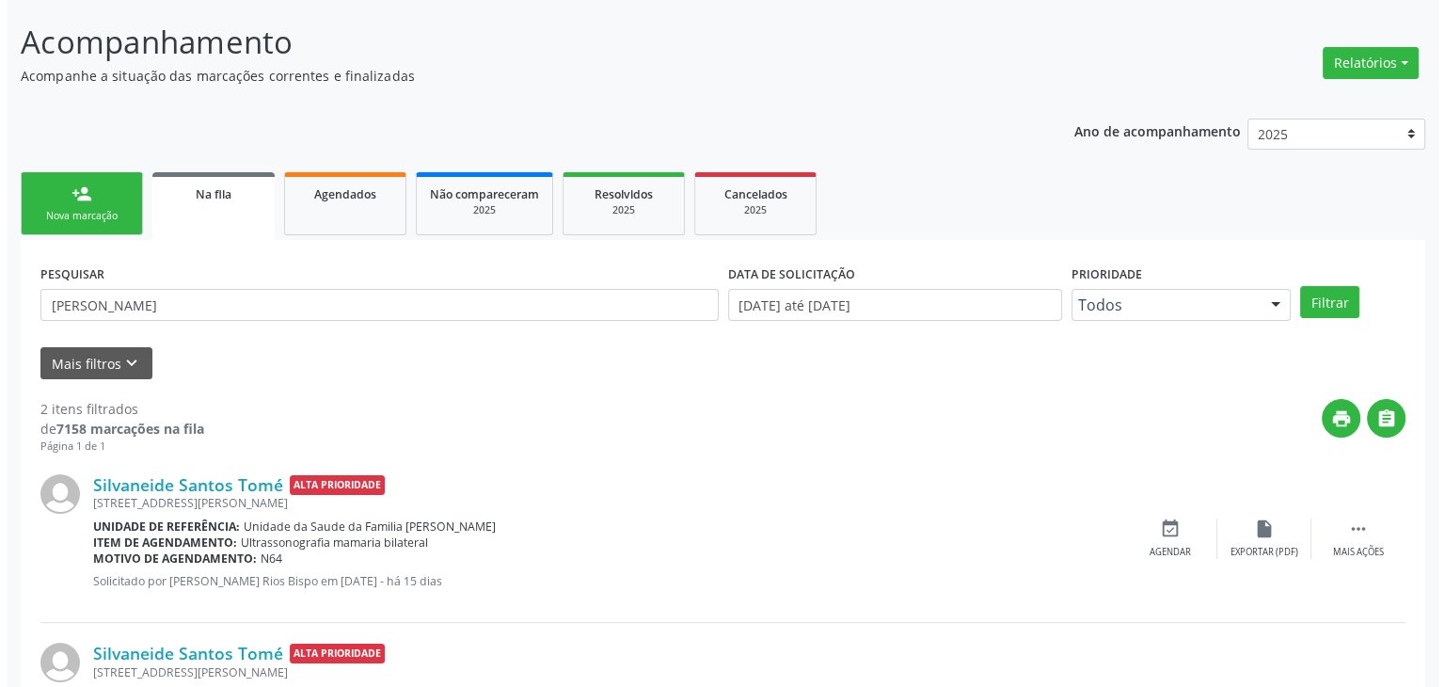
scroll to position [245, 0]
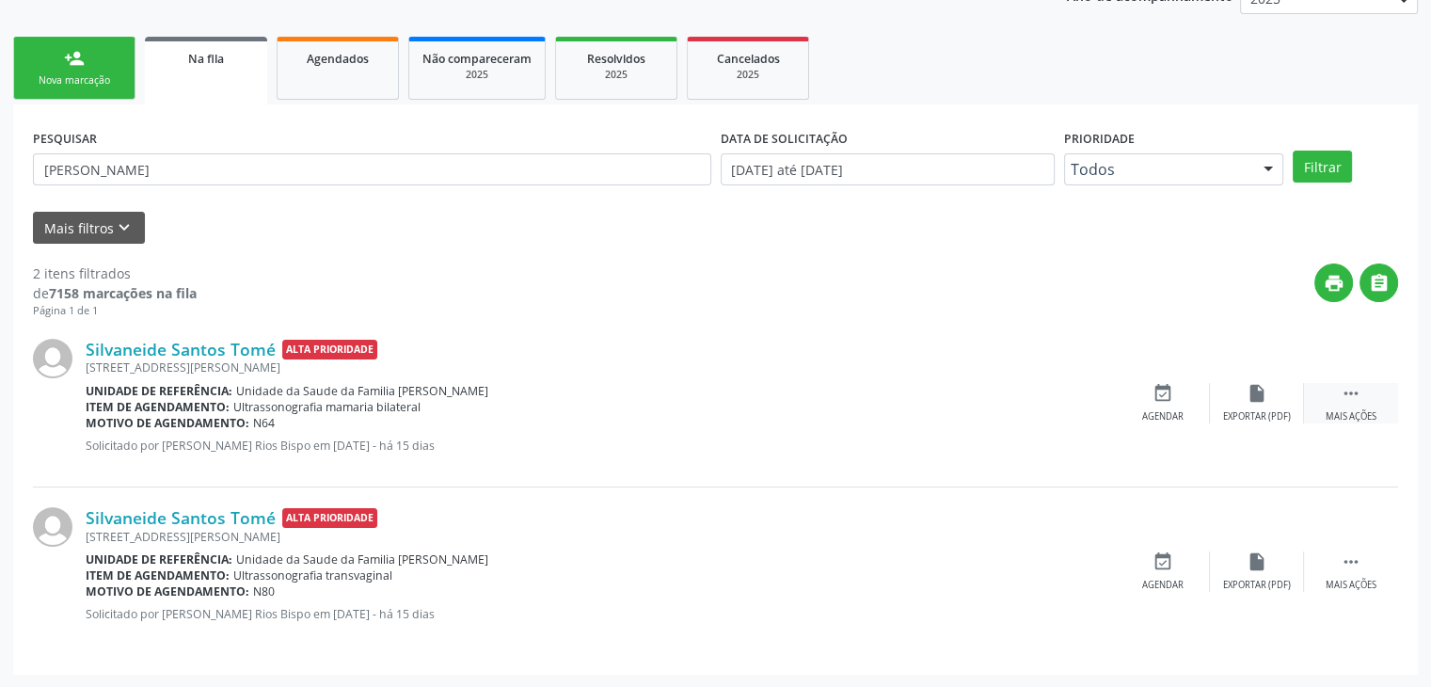
click at [1344, 414] on div "Mais ações" at bounding box center [1351, 416] width 51 height 13
click at [1174, 399] on div "cancel Cancelar" at bounding box center [1163, 403] width 94 height 40
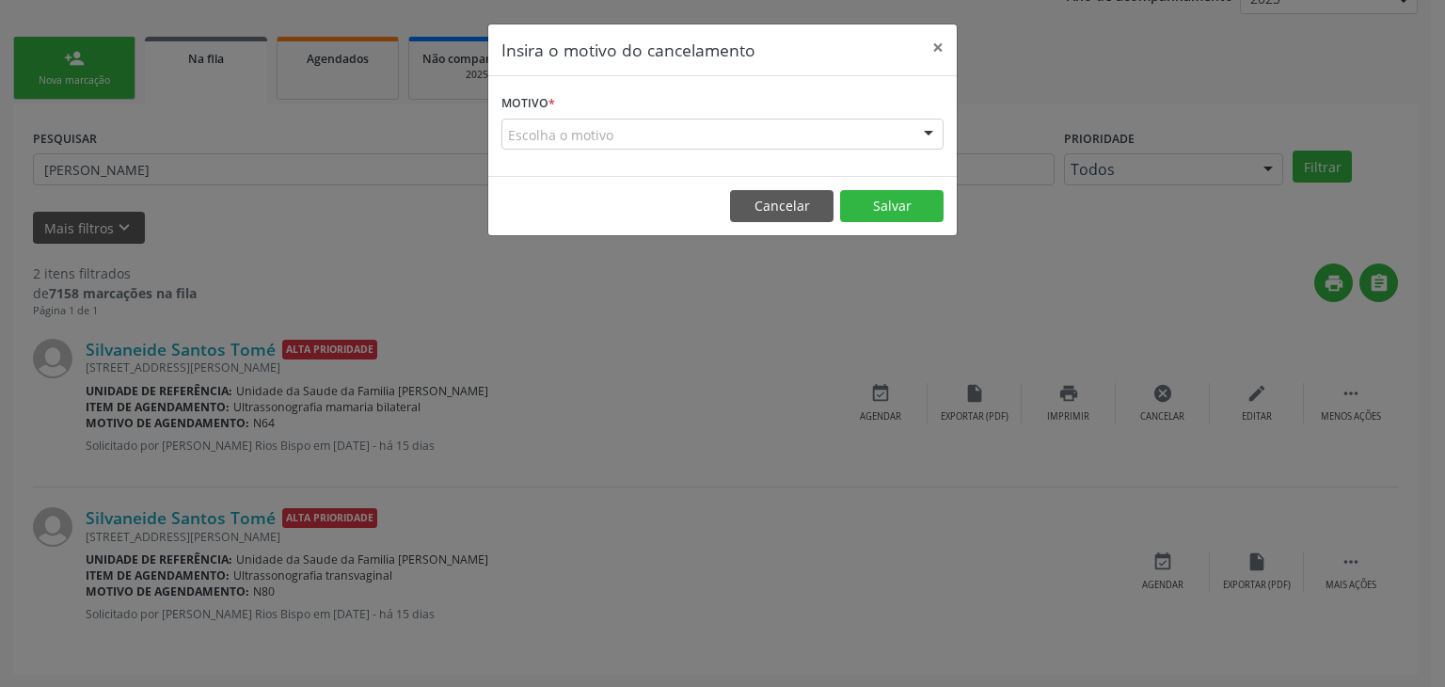
click at [654, 135] on div "Escolha o motivo" at bounding box center [722, 135] width 442 height 32
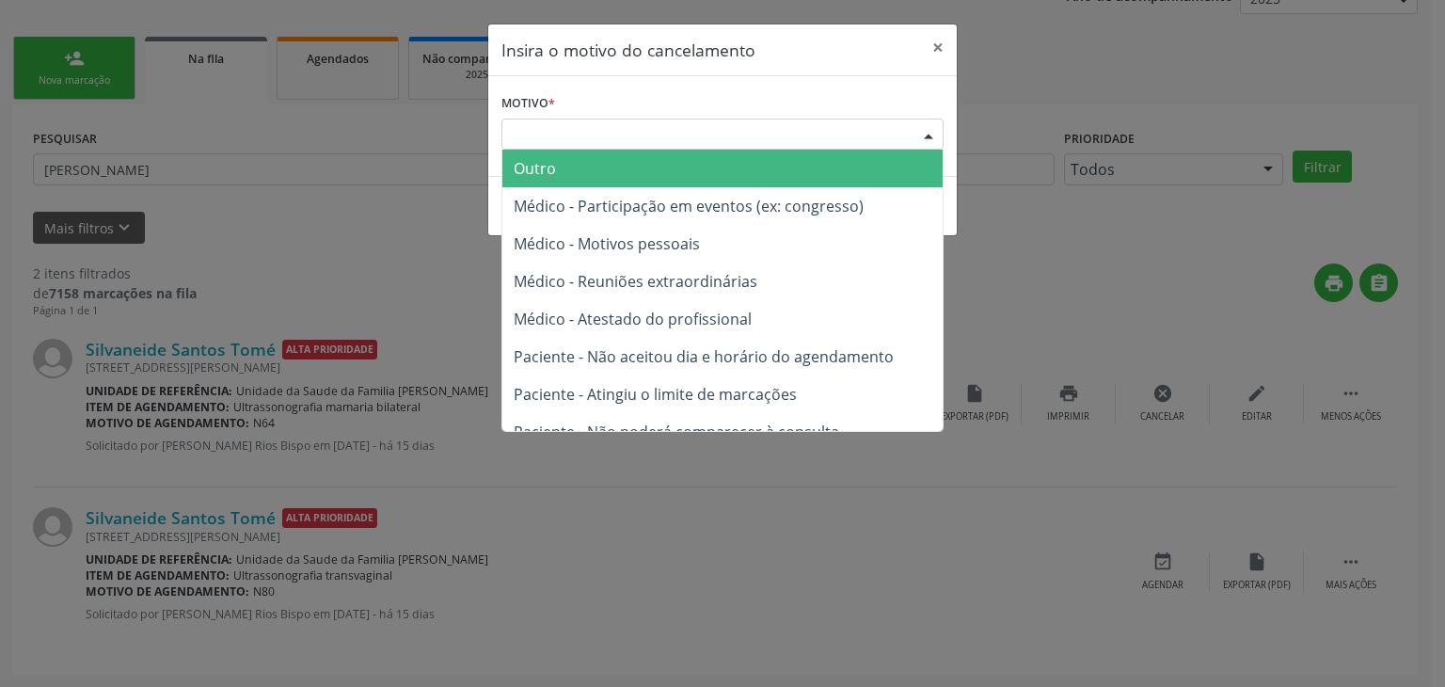
click at [614, 172] on span "Outro" at bounding box center [722, 169] width 440 height 38
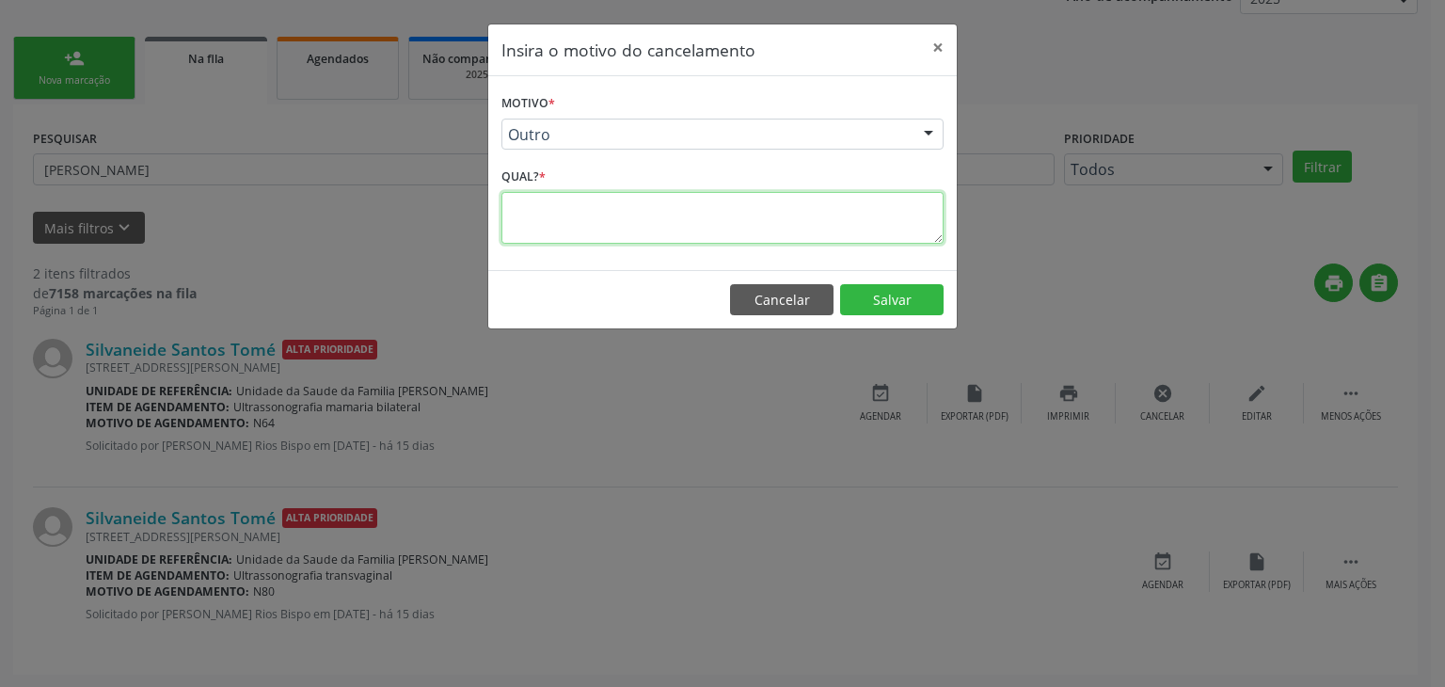
click at [588, 192] on textarea at bounding box center [722, 218] width 442 height 52
type textarea "exame realizado"
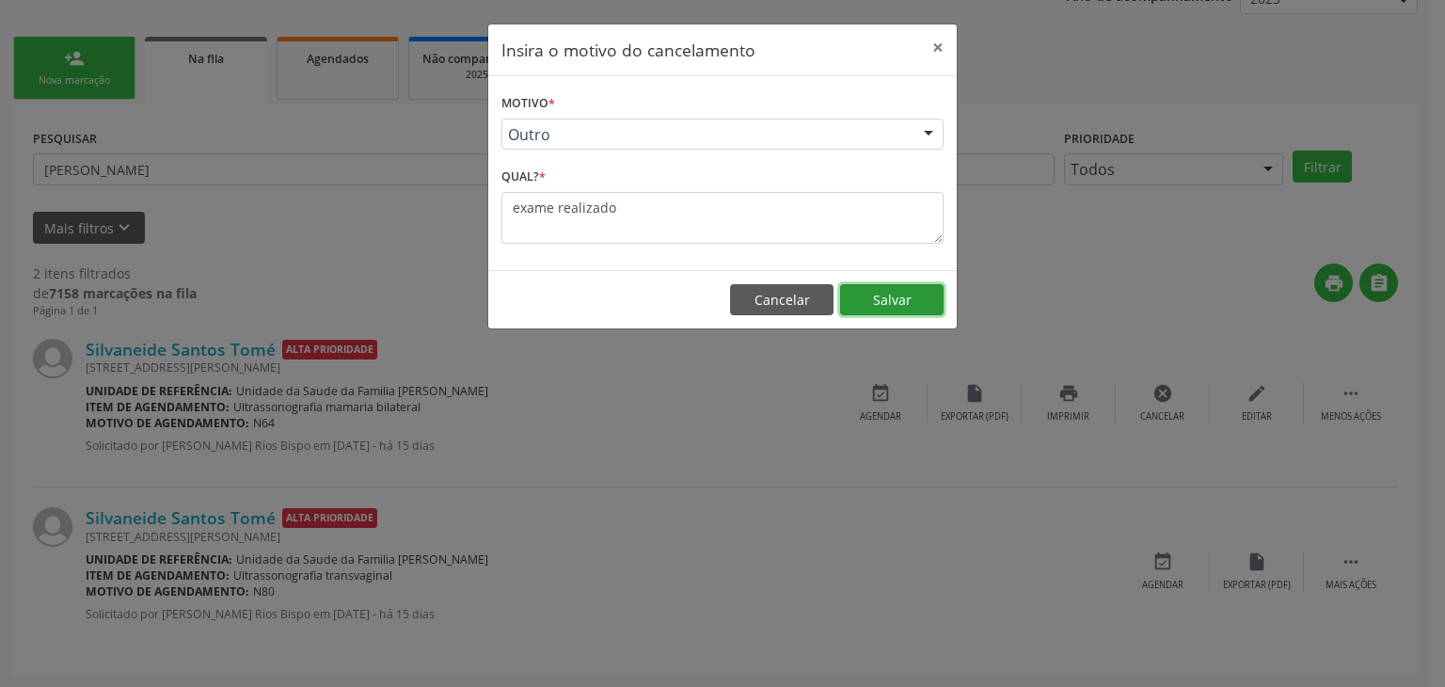
click at [896, 292] on button "Salvar" at bounding box center [891, 300] width 103 height 32
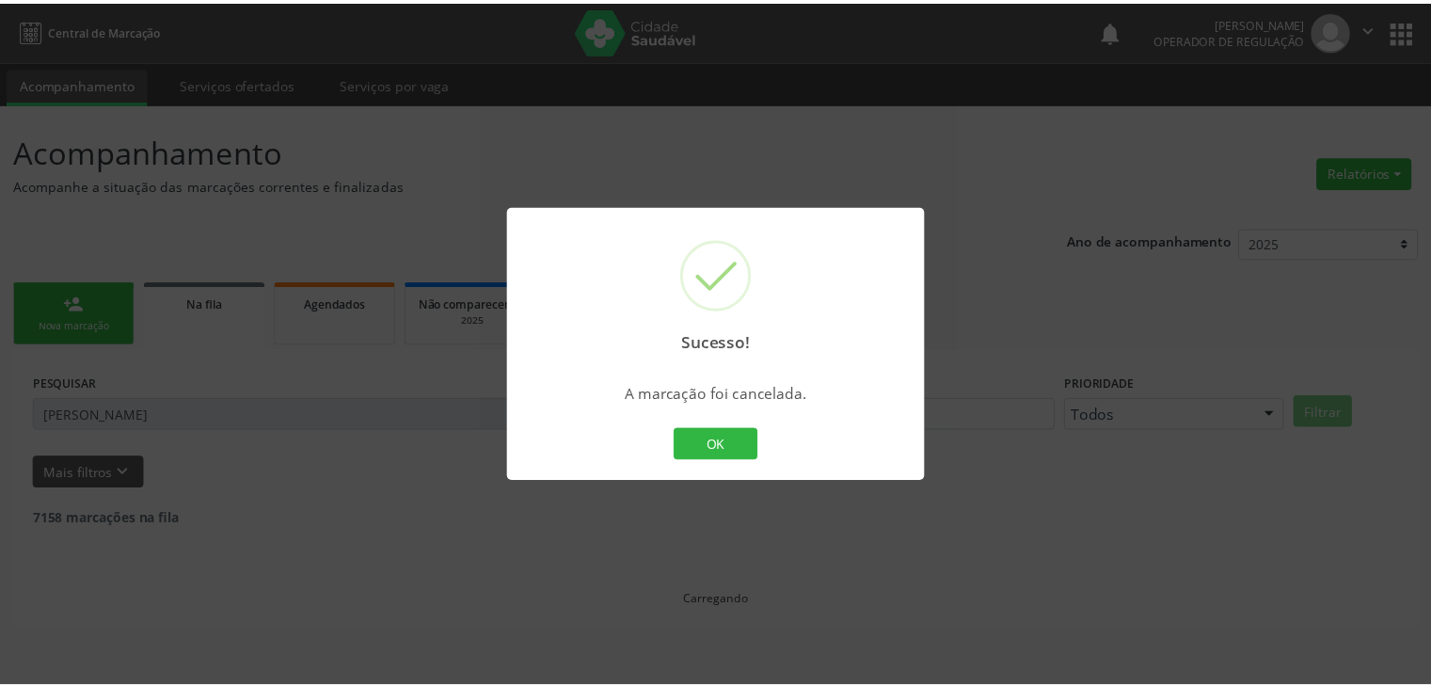
scroll to position [0, 0]
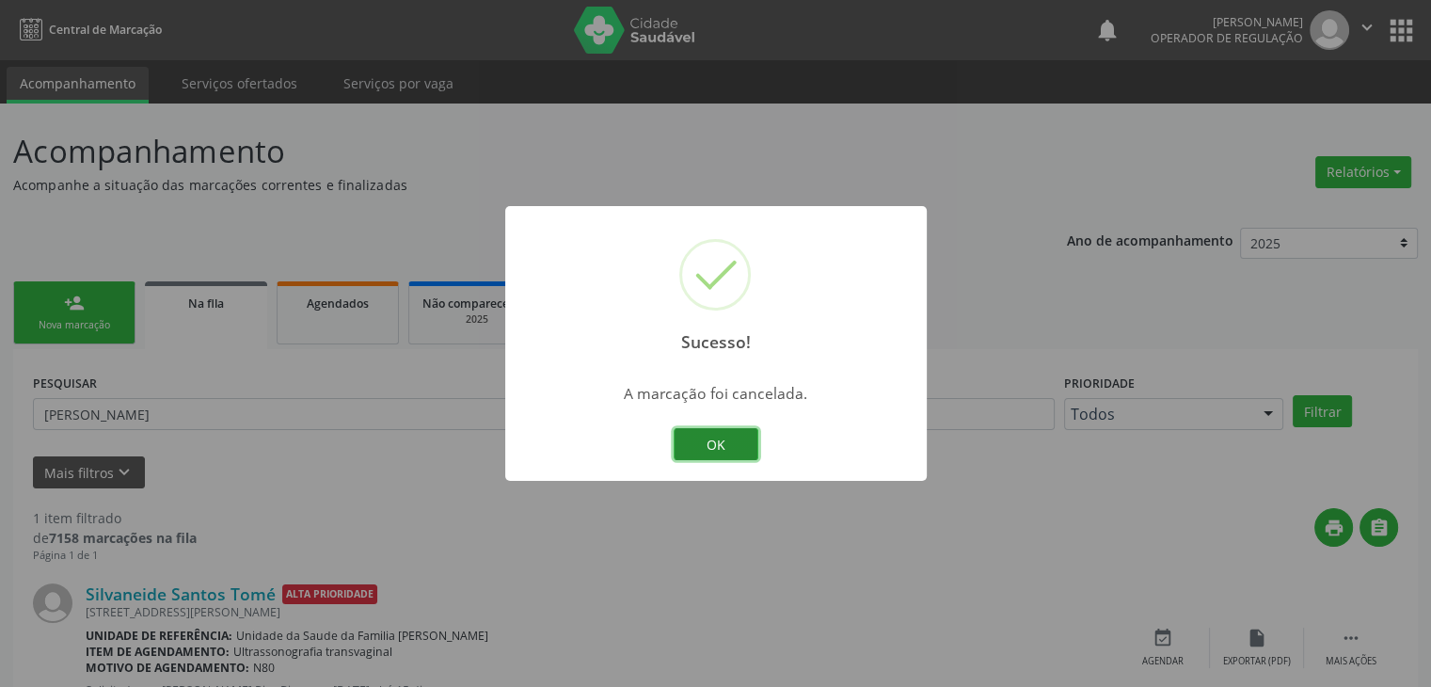
click at [711, 435] on button "OK" at bounding box center [716, 444] width 85 height 32
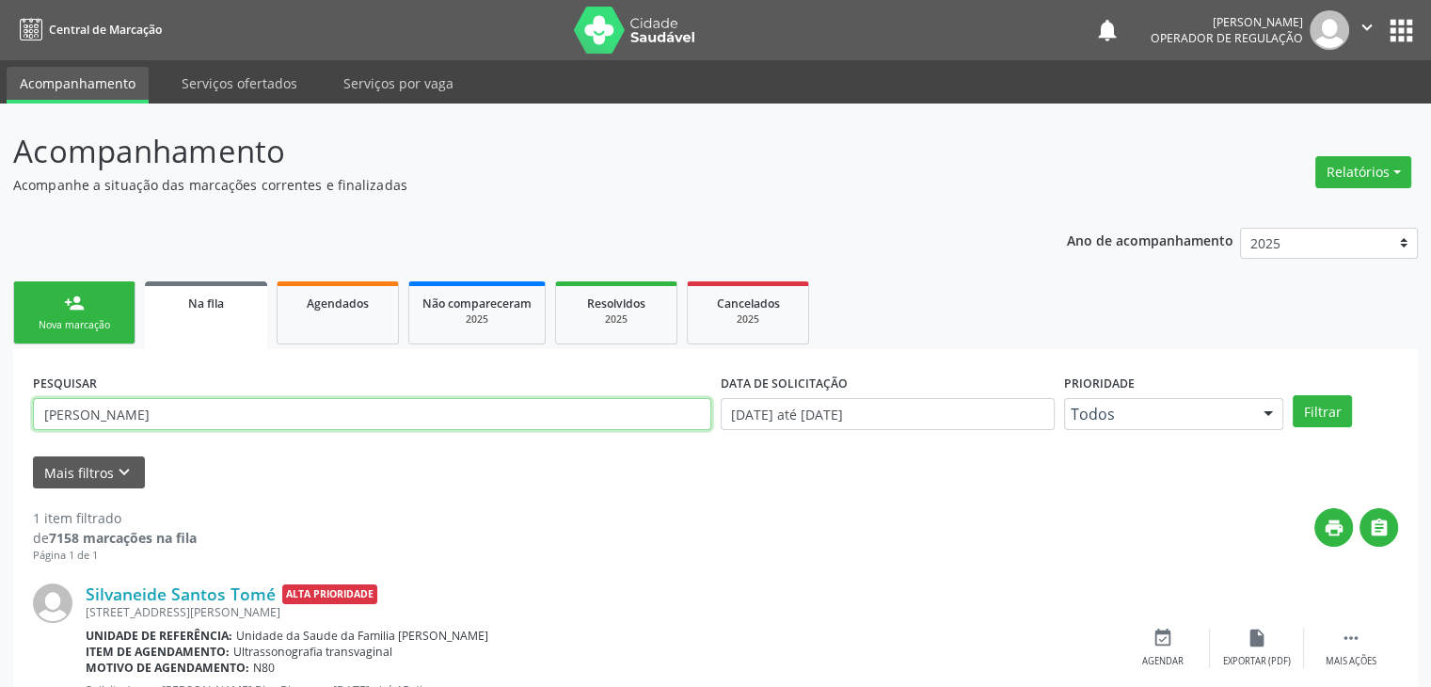
click at [173, 411] on input "silvaneide santos" at bounding box center [372, 414] width 678 height 32
type input "s"
click at [1293, 395] on button "Filtrar" at bounding box center [1322, 411] width 59 height 32
click at [147, 413] on input "text" at bounding box center [372, 414] width 678 height 32
click at [334, 414] on input "text" at bounding box center [372, 414] width 678 height 32
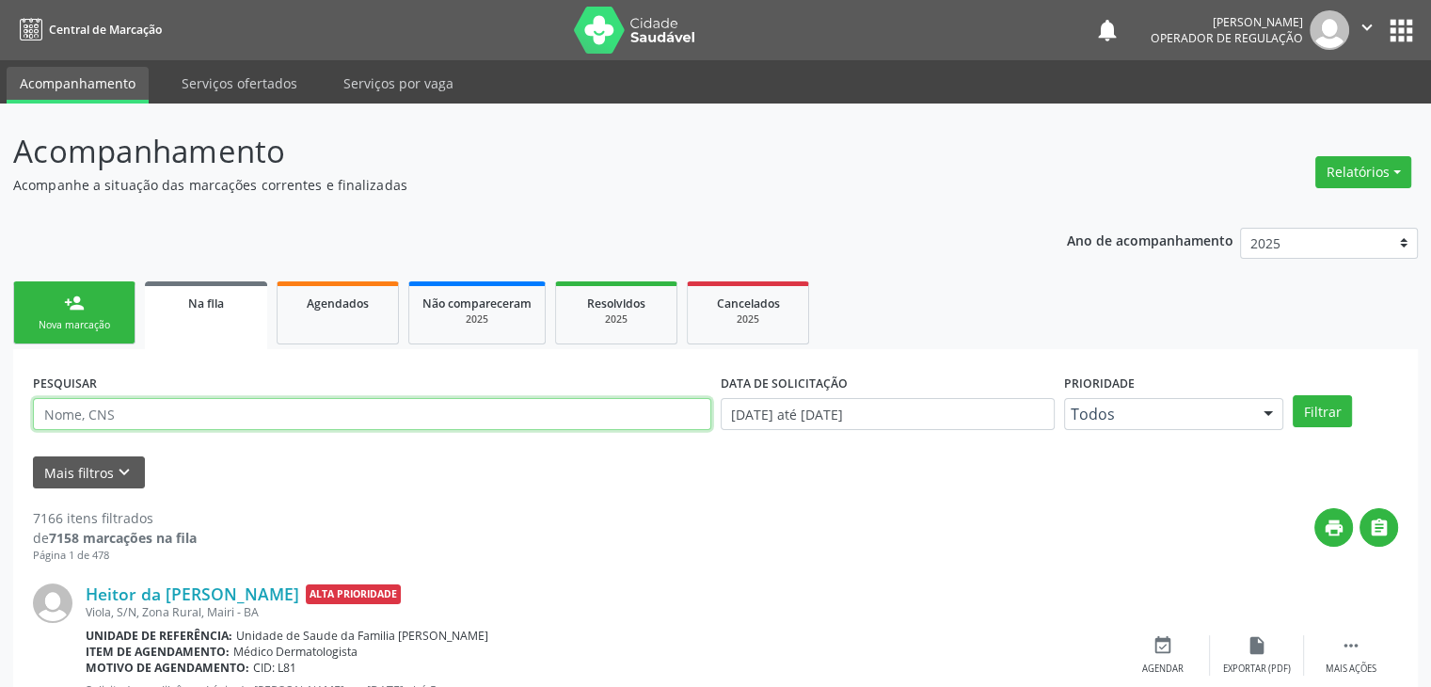
click at [350, 415] on input "text" at bounding box center [372, 414] width 678 height 32
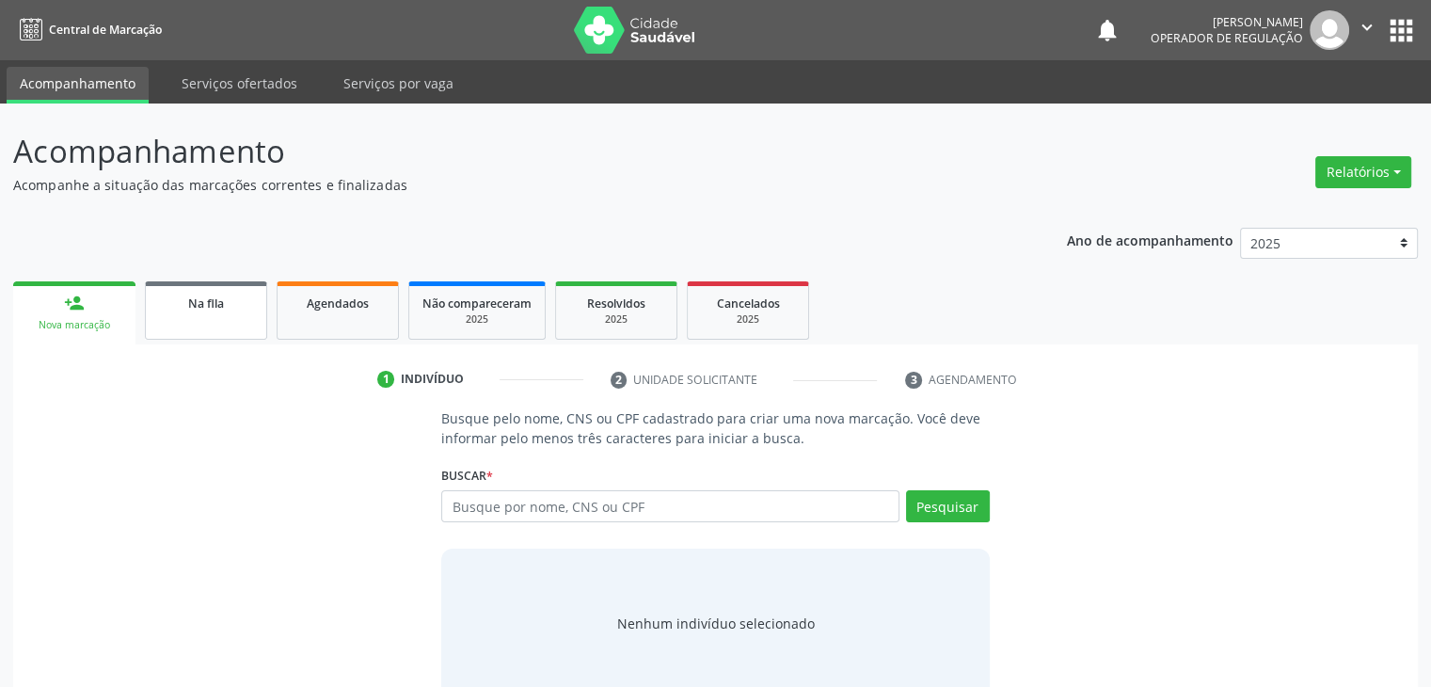
click at [230, 315] on link "Na fila" at bounding box center [206, 310] width 122 height 58
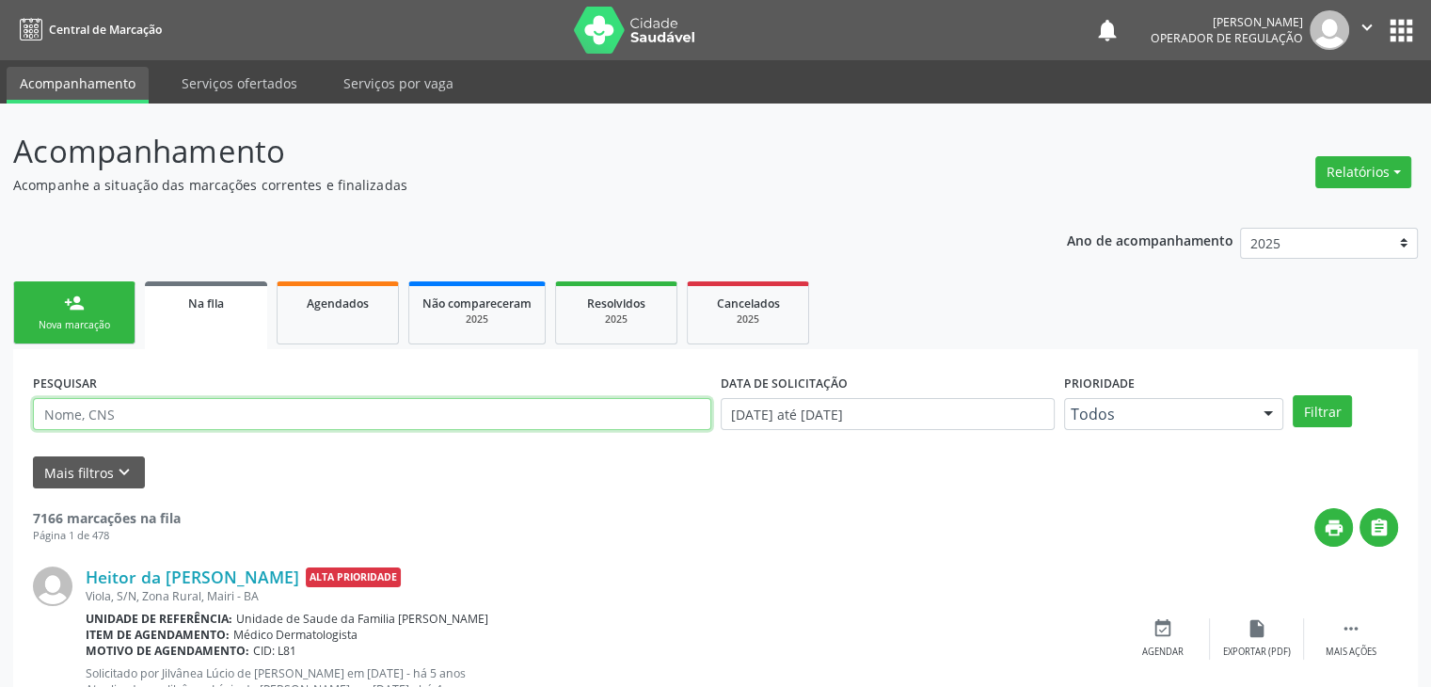
click at [99, 411] on input "text" at bounding box center [372, 414] width 678 height 32
click at [94, 406] on input "text" at bounding box center [372, 414] width 678 height 32
type input "[PERSON_NAME]"
click at [1293, 395] on button "Filtrar" at bounding box center [1322, 411] width 59 height 32
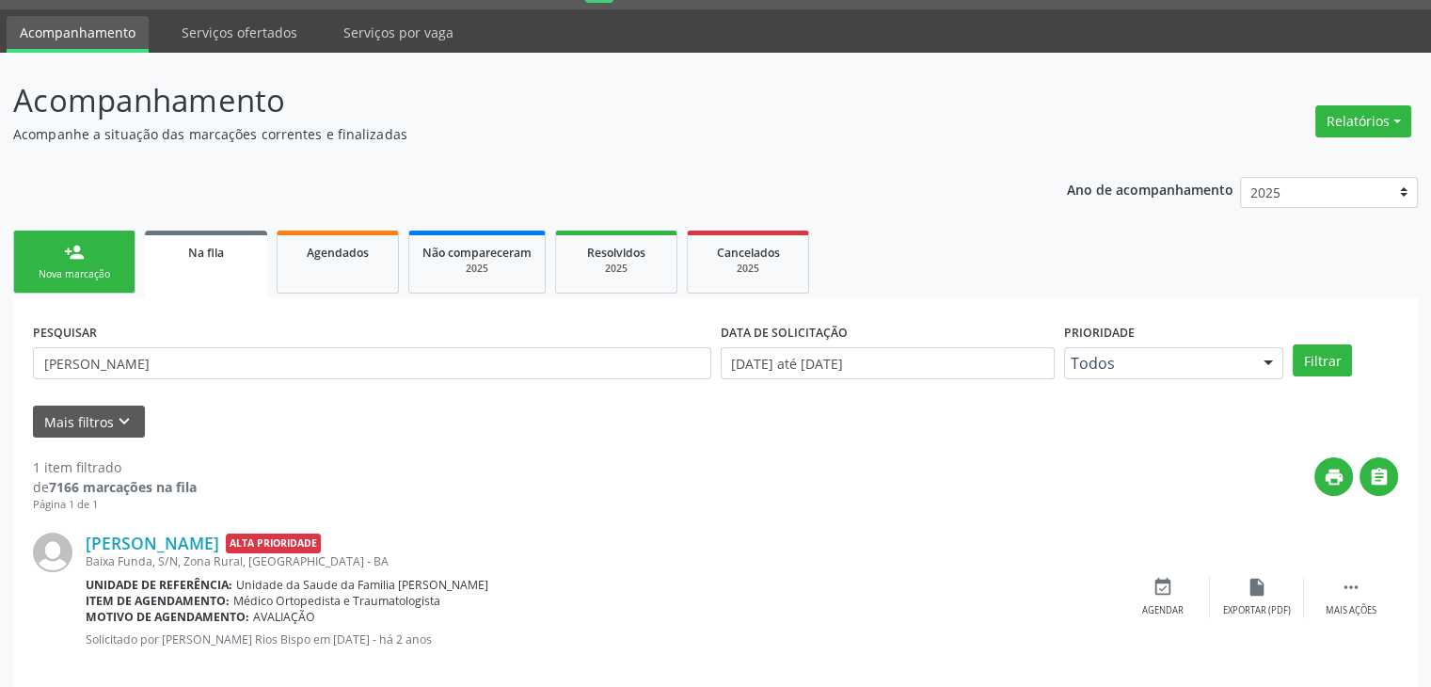
scroll to position [76, 0]
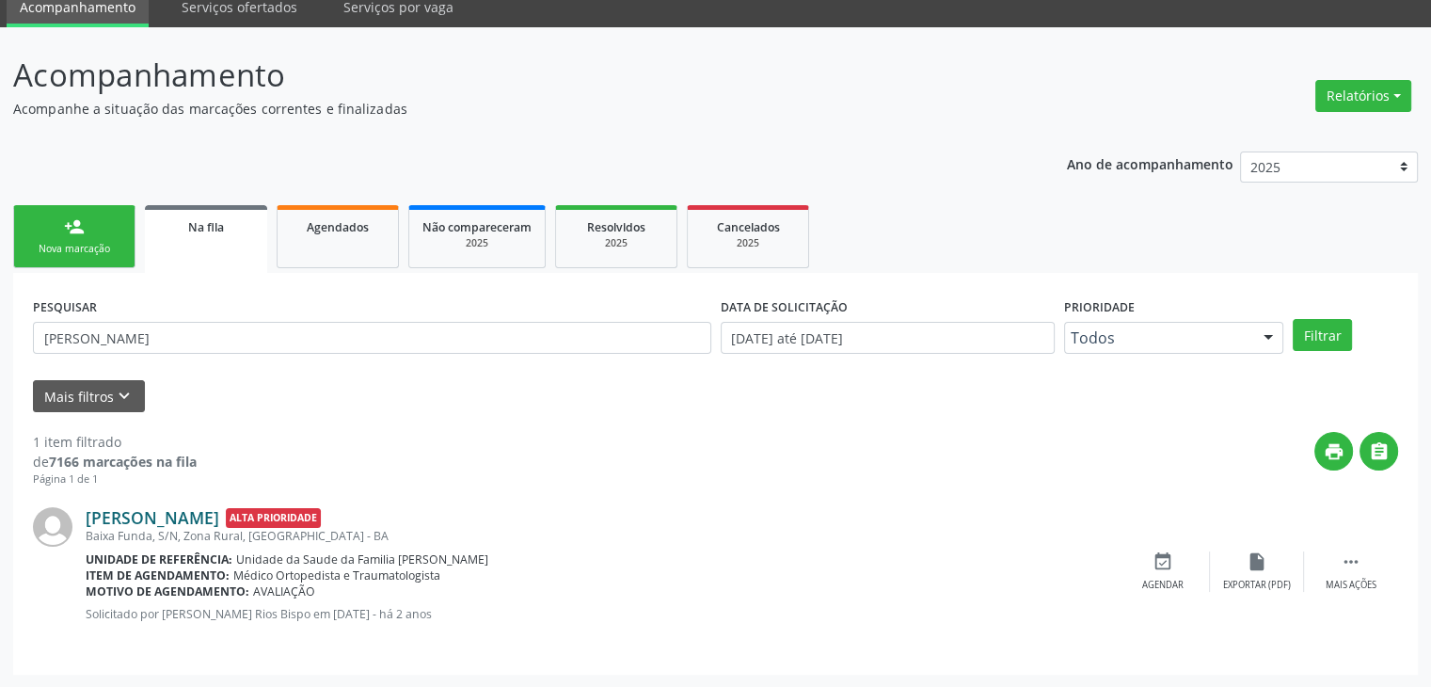
click at [130, 511] on link "[PERSON_NAME]" at bounding box center [153, 517] width 134 height 21
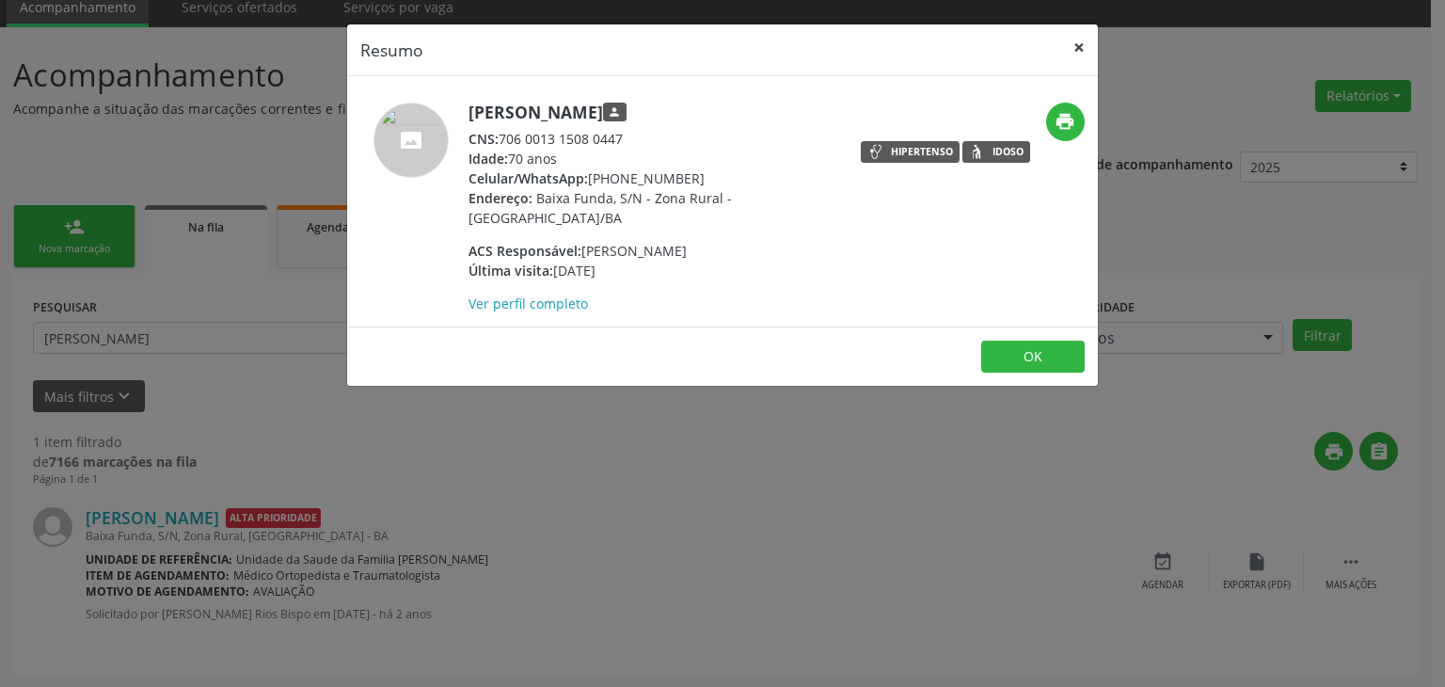
click at [1070, 43] on button "×" at bounding box center [1079, 47] width 38 height 46
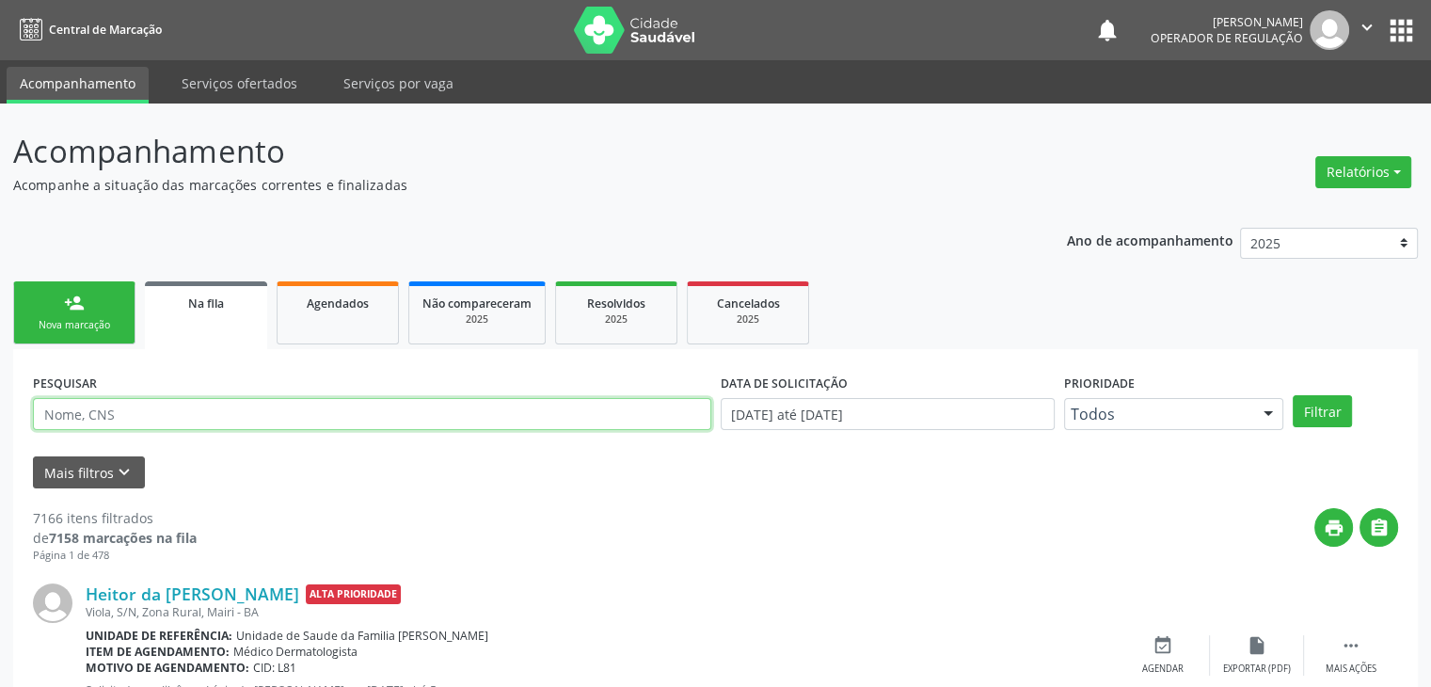
click at [324, 422] on input "text" at bounding box center [372, 414] width 678 height 32
type input "MIRELLE SOARES"
click at [1293, 395] on button "Filtrar" at bounding box center [1322, 411] width 59 height 32
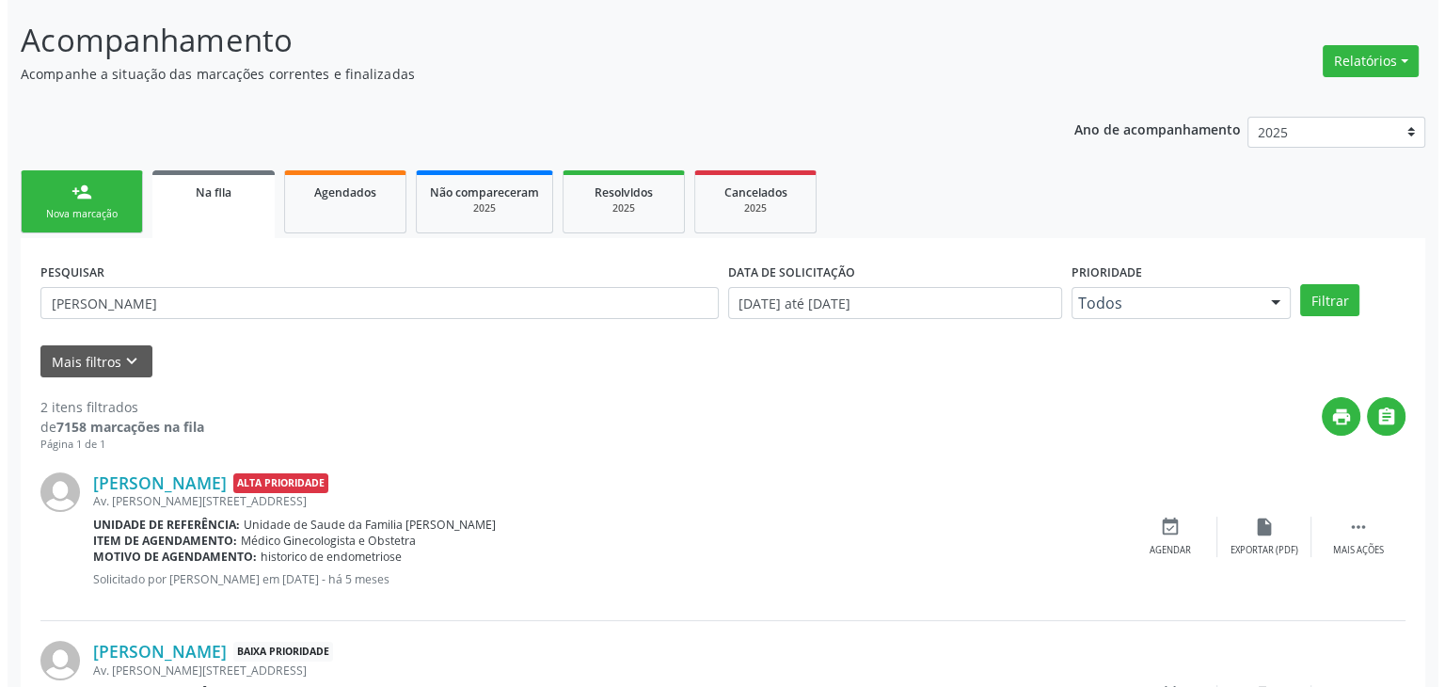
scroll to position [245, 0]
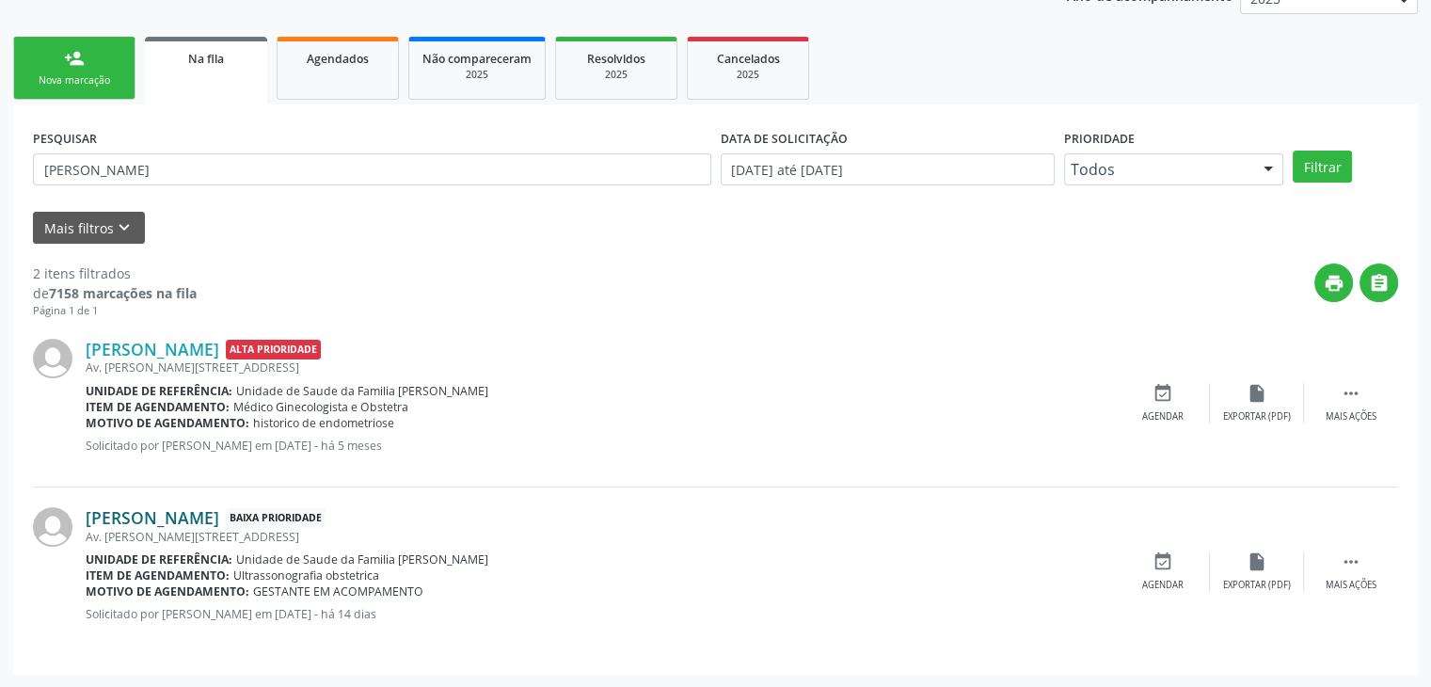
click at [190, 520] on link "Mirelle Soares Oliveira" at bounding box center [153, 517] width 134 height 21
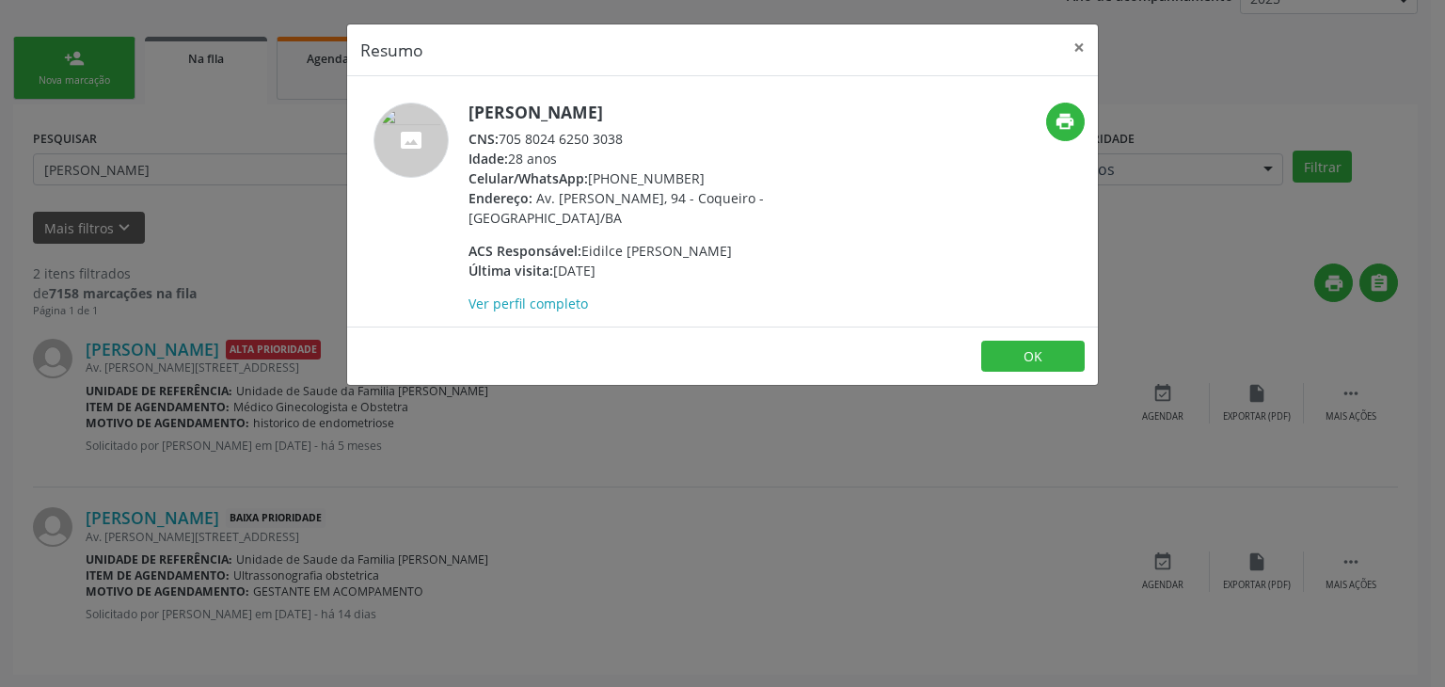
drag, startPoint x: 590, startPoint y: 182, endPoint x: 733, endPoint y: 167, distance: 143.8
click at [733, 168] on div "Celular/WhatsApp: (74) 99913-8618" at bounding box center [652, 178] width 366 height 20
drag, startPoint x: 591, startPoint y: 183, endPoint x: 700, endPoint y: 183, distance: 109.1
click at [700, 183] on div "Celular/WhatsApp: (74) 99913-8618" at bounding box center [652, 178] width 366 height 20
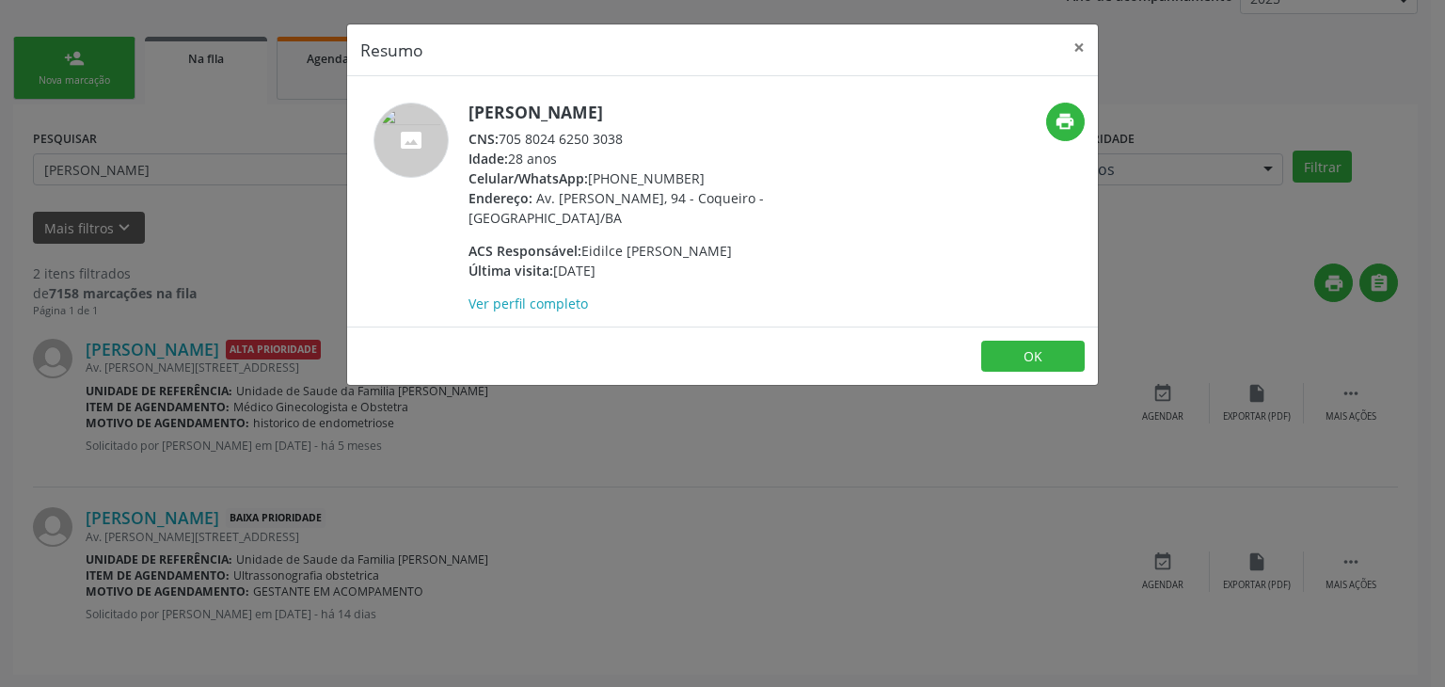
copy div "(74) 99913-8618"
click at [1070, 48] on button "×" at bounding box center [1079, 47] width 38 height 46
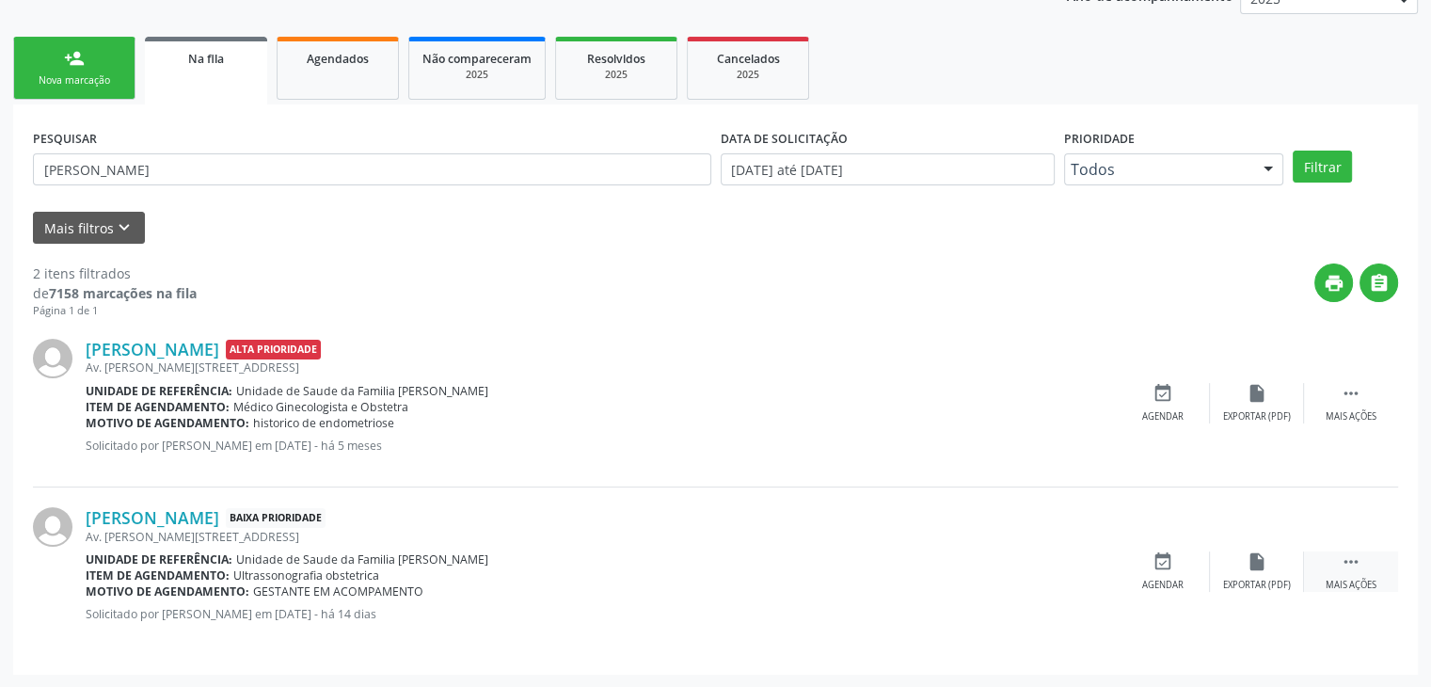
click at [1332, 576] on div " Mais ações" at bounding box center [1351, 571] width 94 height 40
click at [1180, 579] on div "Cancelar" at bounding box center [1162, 585] width 44 height 13
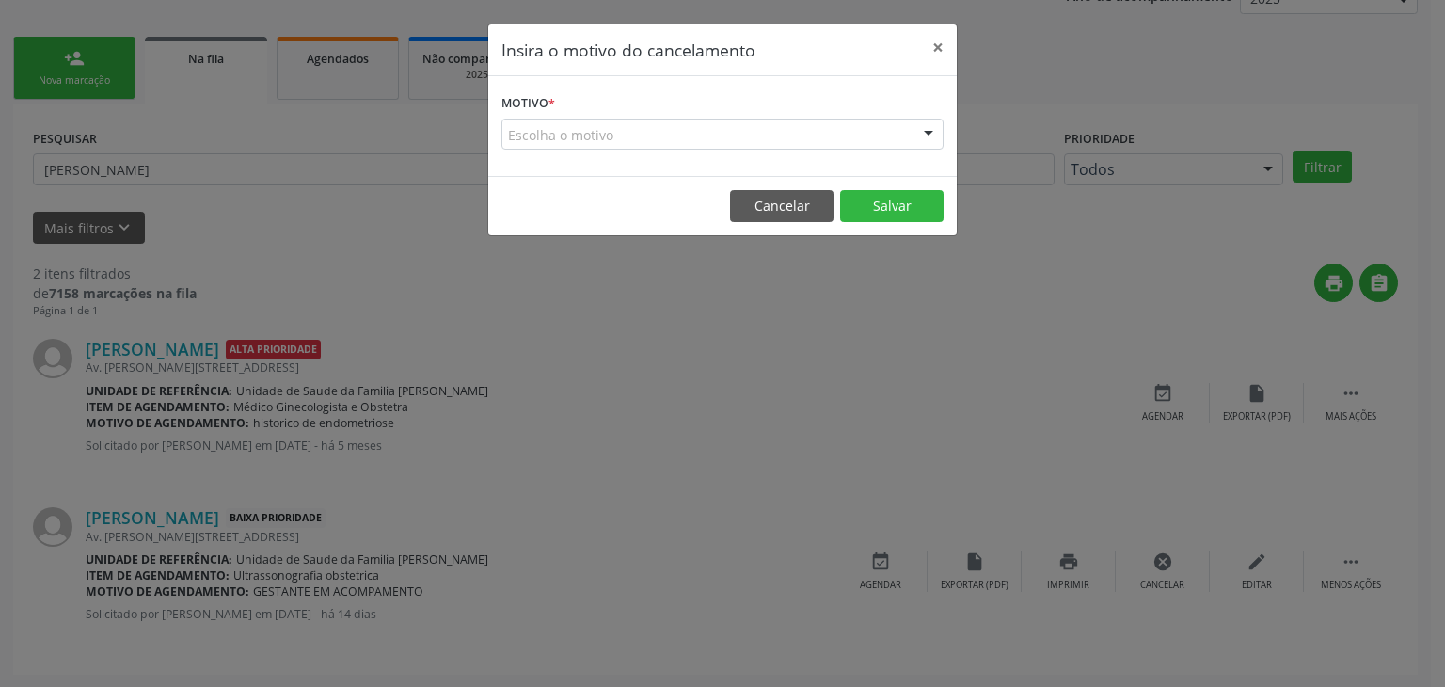
click at [625, 129] on div "Escolha o motivo" at bounding box center [722, 135] width 442 height 32
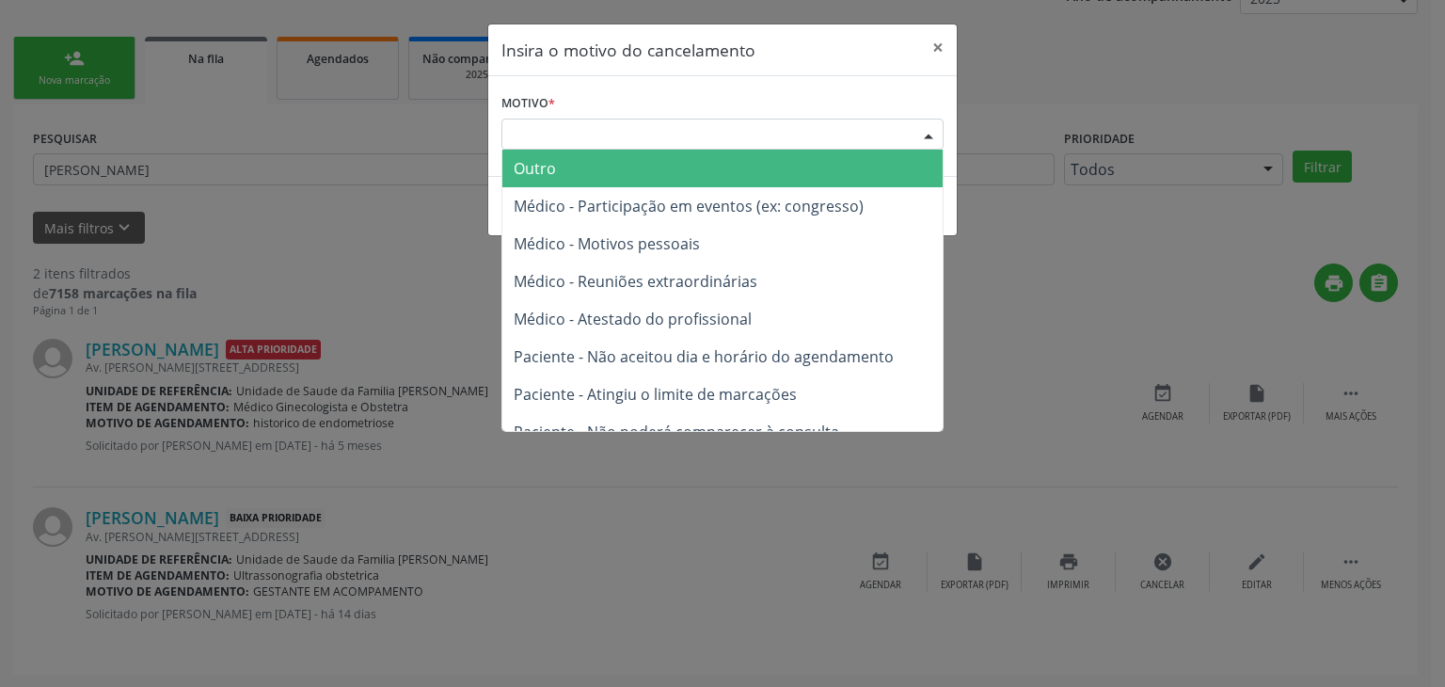
click at [592, 169] on span "Outro" at bounding box center [722, 169] width 440 height 38
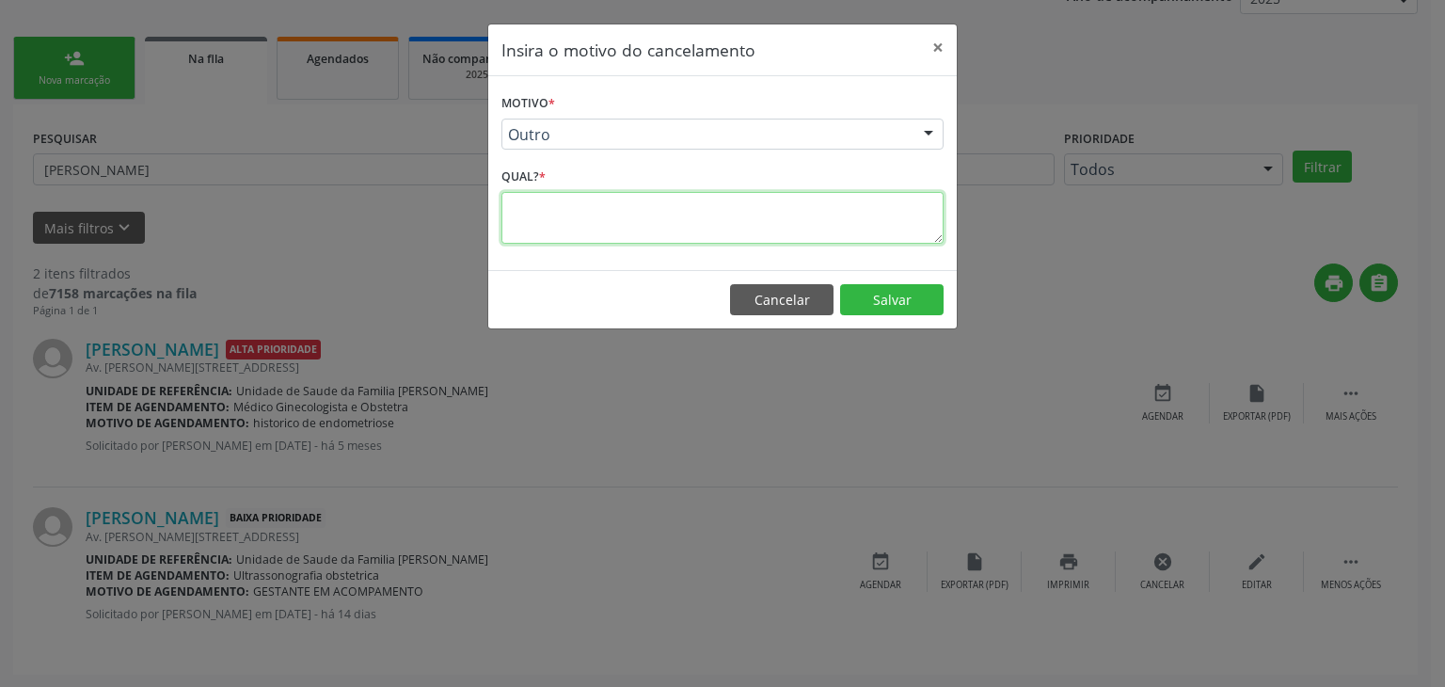
click at [579, 202] on textarea at bounding box center [722, 218] width 442 height 52
type textarea "EXAME REALIZADO"
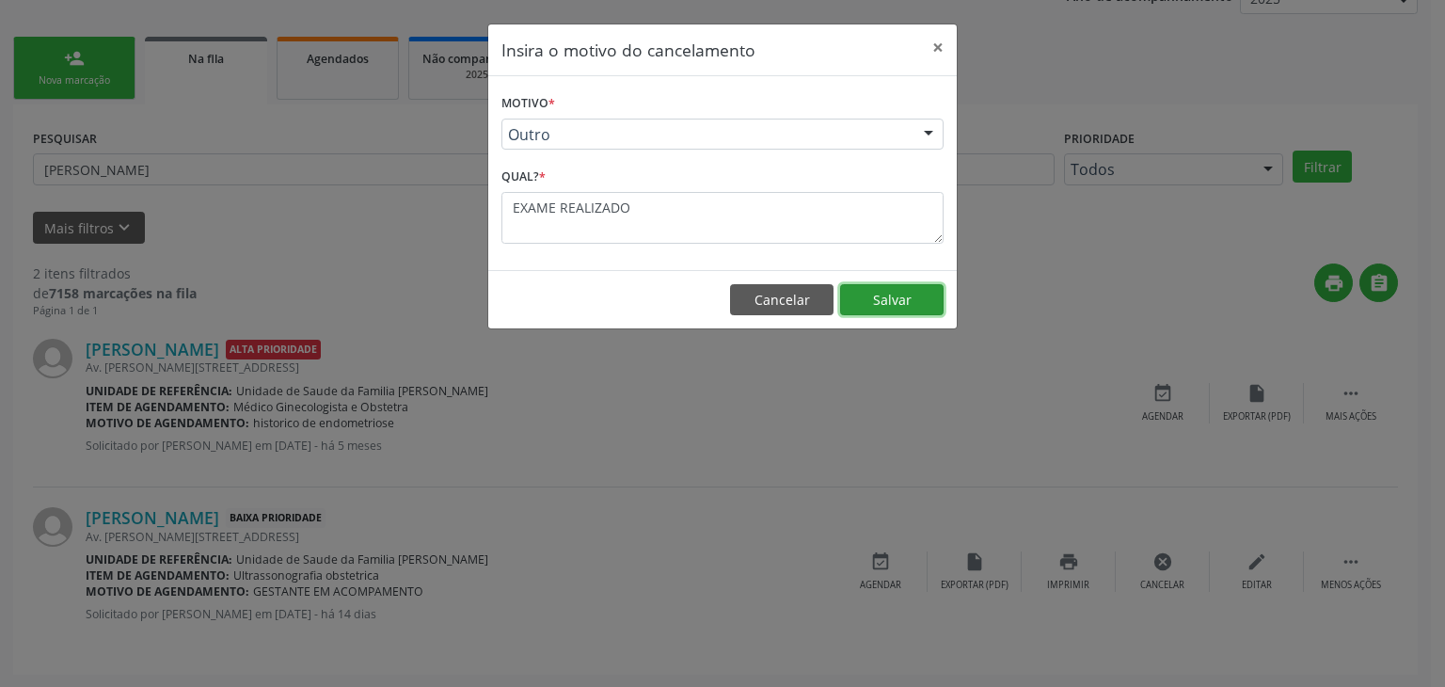
click at [869, 294] on button "Salvar" at bounding box center [891, 300] width 103 height 32
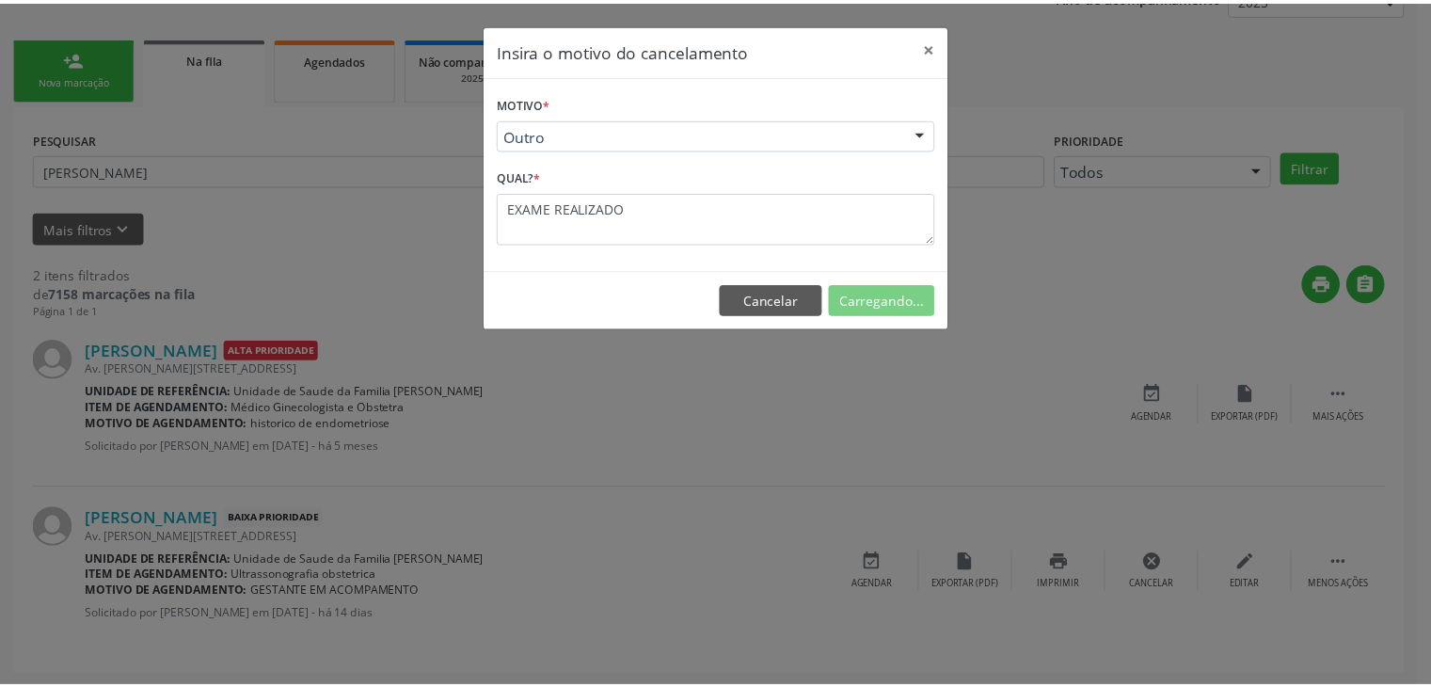
scroll to position [0, 0]
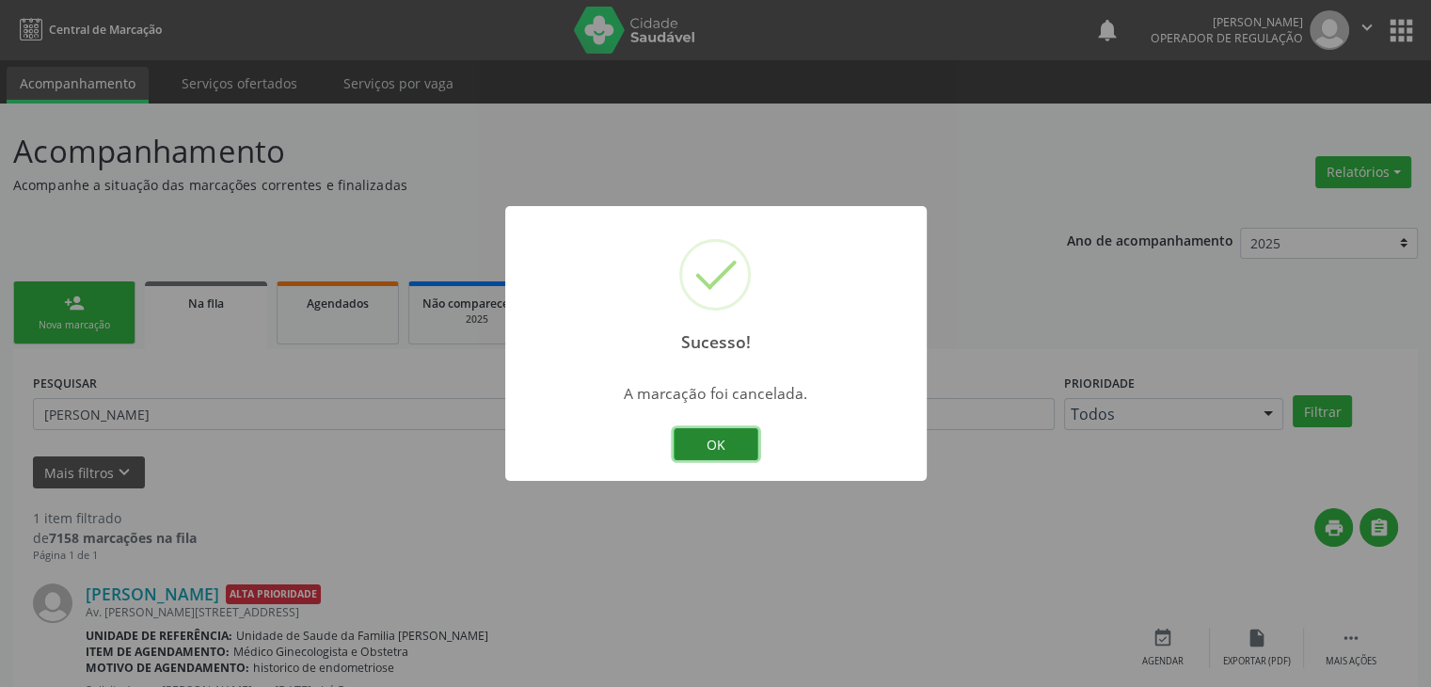
click at [692, 438] on button "OK" at bounding box center [716, 444] width 85 height 32
